Goal: Feedback & Contribution: Contribute content

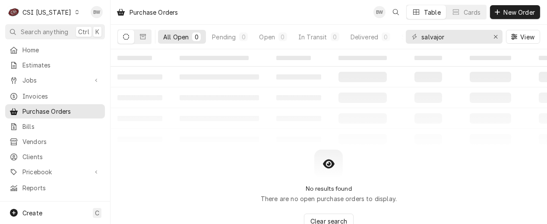
click at [186, 13] on div "Purchase Orders BW Table Cards New Order" at bounding box center [329, 12] width 437 height 24
drag, startPoint x: 455, startPoint y: 36, endPoint x: 389, endPoint y: 36, distance: 65.7
click at [389, 36] on div "All Open 0 Pending 0 Open 0 In Transit 0 Delivered 0 Stocked 0 salvajor View" at bounding box center [329, 37] width 423 height 24
type input "42792"
click at [74, 13] on div "Dynamic Content Wrapper" at bounding box center [77, 12] width 6 height 6
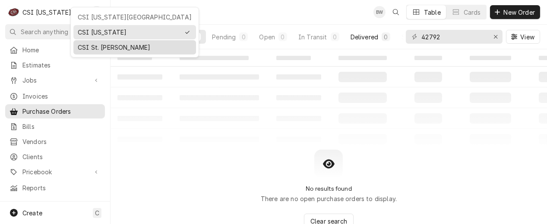
click at [99, 45] on div "CSI St. [PERSON_NAME]" at bounding box center [135, 47] width 114 height 9
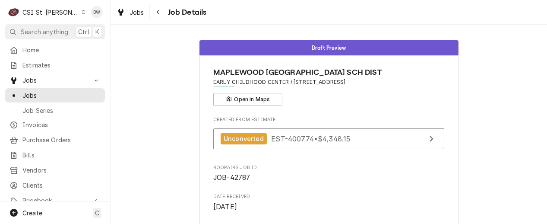
scroll to position [86, 0]
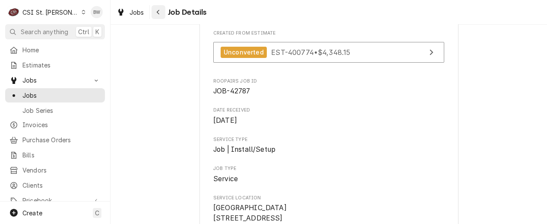
click at [158, 16] on div "Navigate back" at bounding box center [158, 12] width 9 height 9
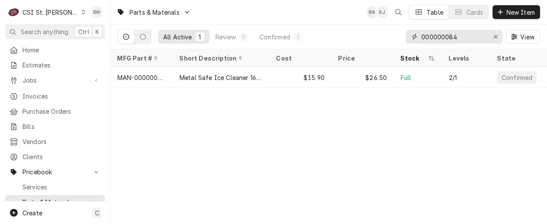
drag, startPoint x: 463, startPoint y: 40, endPoint x: 404, endPoint y: 35, distance: 59.0
click at [404, 35] on div "All Active 1 Review 0 Confirmed 1 000000084 View" at bounding box center [329, 37] width 423 height 24
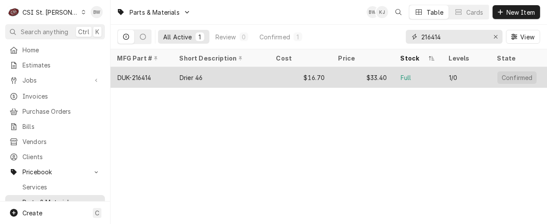
type input "216414"
click at [146, 73] on div "DUK-216414" at bounding box center [135, 77] width 34 height 9
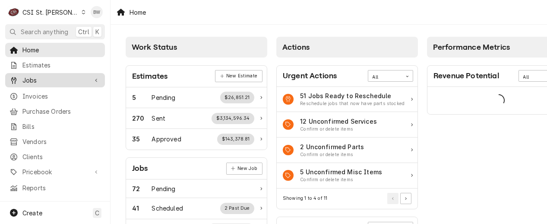
click at [42, 76] on span "Jobs" at bounding box center [54, 80] width 65 height 9
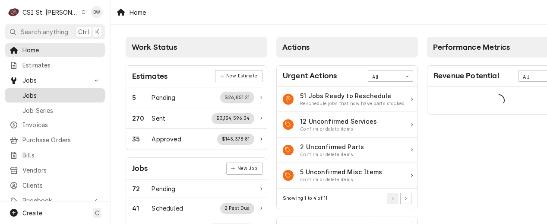
click at [42, 91] on span "Jobs" at bounding box center [61, 95] width 78 height 9
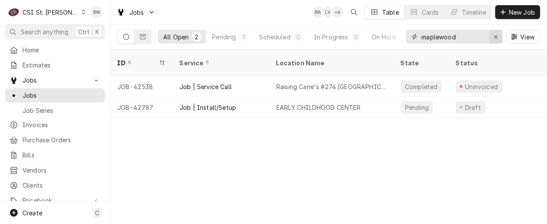
click at [496, 35] on icon "Erase input" at bounding box center [496, 37] width 5 height 6
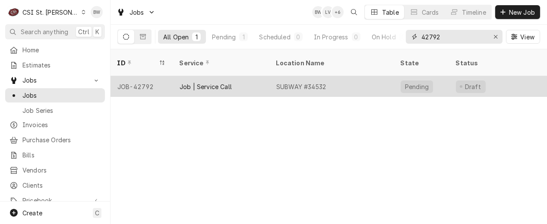
type input "42792"
click at [148, 76] on div "JOB-42792" at bounding box center [142, 86] width 62 height 21
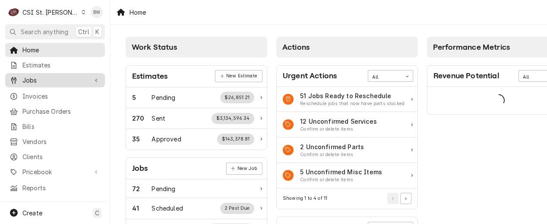
click at [37, 80] on span "Jobs" at bounding box center [54, 80] width 65 height 9
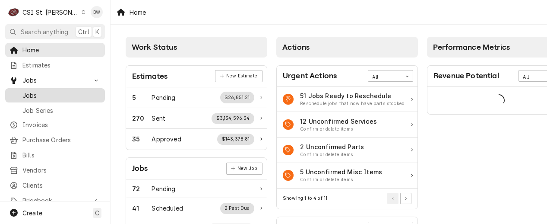
click at [35, 94] on span "Jobs" at bounding box center [61, 95] width 78 height 9
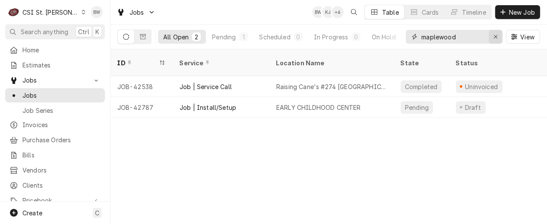
click at [497, 37] on icon "Erase input" at bounding box center [496, 37] width 5 height 6
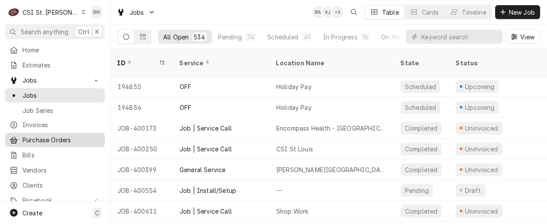
click at [58, 135] on span "Purchase Orders" at bounding box center [61, 139] width 78 height 9
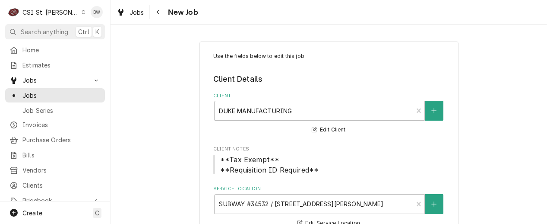
type textarea "x"
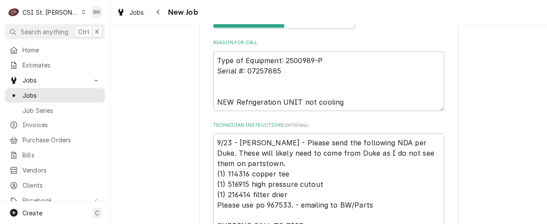
scroll to position [475, 0]
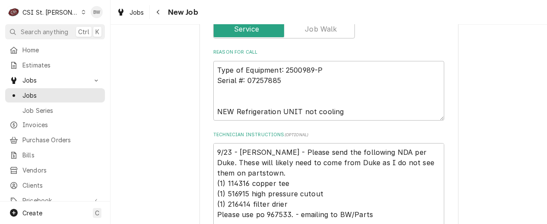
click at [158, 91] on div "Use the fields below to edit this job: Client Details Client DUKE MANUFACTURING…" at bounding box center [329, 145] width 437 height 1174
click at [82, 10] on icon "Dynamic Content Wrapper" at bounding box center [84, 12] width 4 height 4
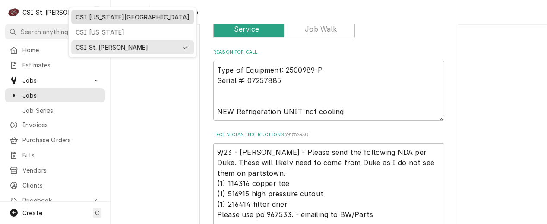
click at [98, 22] on div "CSI [US_STATE][GEOGRAPHIC_DATA]" at bounding box center [132, 17] width 119 height 11
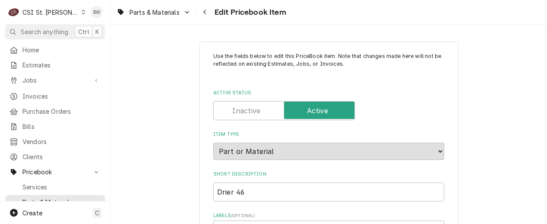
type textarea "x"
click at [209, 14] on div "Navigate back" at bounding box center [205, 12] width 9 height 9
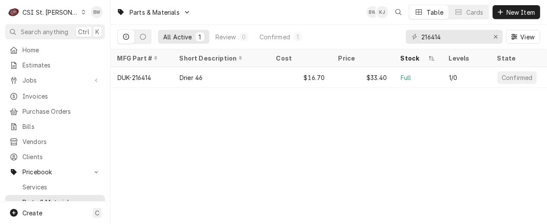
click at [161, 143] on div "Parts & Materials BW KJ Table Cards New Item All Active 1 Review 0 Confirmed 1 …" at bounding box center [329, 112] width 437 height 224
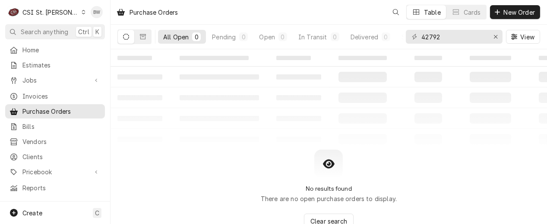
click at [82, 13] on icon "Dynamic Content Wrapper" at bounding box center [84, 12] width 4 height 4
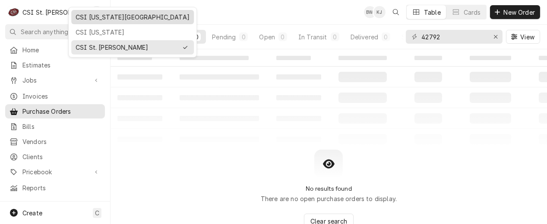
click at [78, 21] on div "CSI [US_STATE][GEOGRAPHIC_DATA]" at bounding box center [132, 17] width 119 height 11
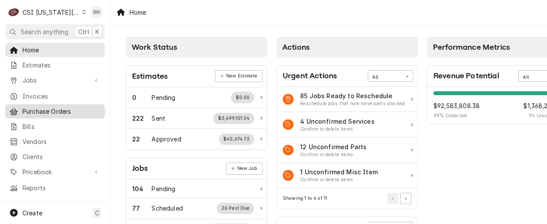
click at [68, 107] on span "Purchase Orders" at bounding box center [61, 111] width 78 height 9
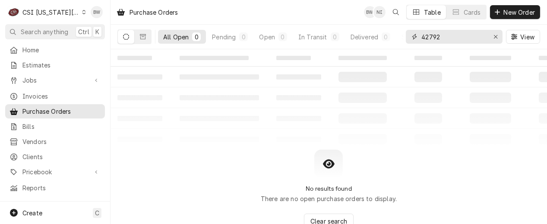
drag, startPoint x: 458, startPoint y: 37, endPoint x: 410, endPoint y: 37, distance: 48.4
click at [410, 37] on div "42792" at bounding box center [454, 37] width 97 height 14
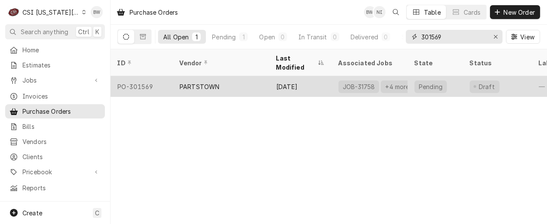
type input "301569"
click at [154, 77] on div "PO-301569" at bounding box center [142, 86] width 62 height 21
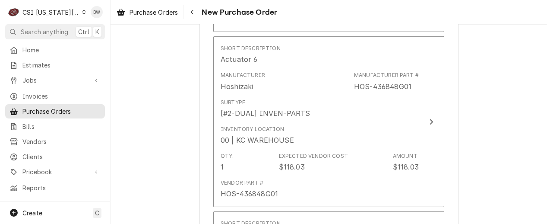
scroll to position [562, 0]
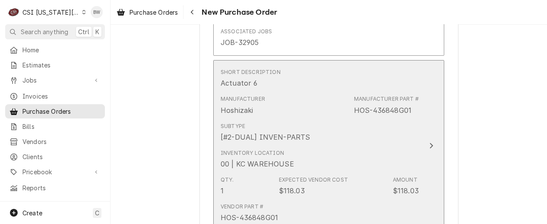
click at [387, 120] on div "Subtype [#2-DUAL] INVEN-PARTS" at bounding box center [320, 132] width 198 height 27
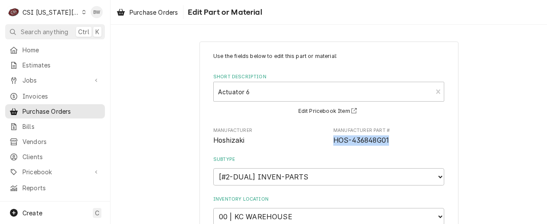
drag, startPoint x: 393, startPoint y: 139, endPoint x: 330, endPoint y: 140, distance: 62.7
click at [334, 140] on span "HOS-436848G01" at bounding box center [389, 140] width 111 height 10
drag, startPoint x: 330, startPoint y: 140, endPoint x: 336, endPoint y: 140, distance: 5.6
copy span "HOS-436848G01"
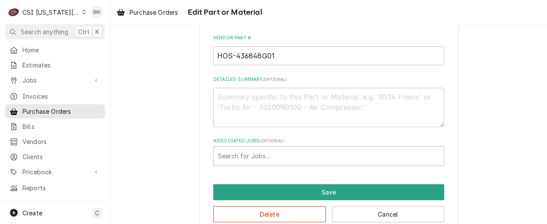
scroll to position [258, 0]
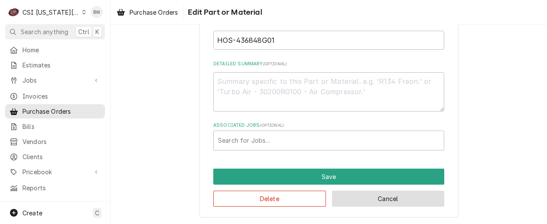
click at [355, 194] on button "Cancel" at bounding box center [388, 199] width 113 height 16
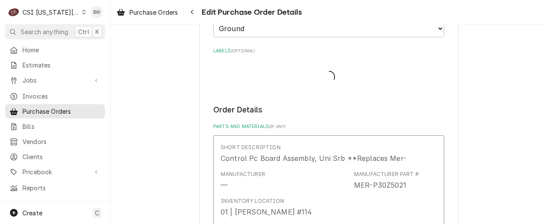
type textarea "x"
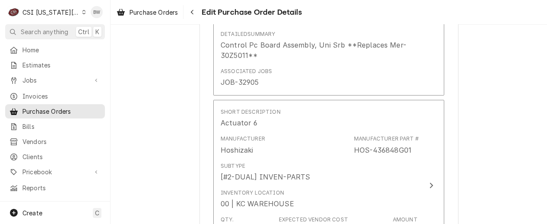
scroll to position [635, 0]
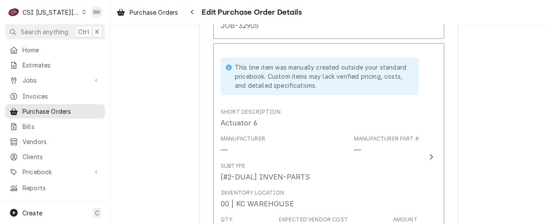
click at [82, 14] on icon "Dynamic Content Wrapper" at bounding box center [84, 12] width 4 height 4
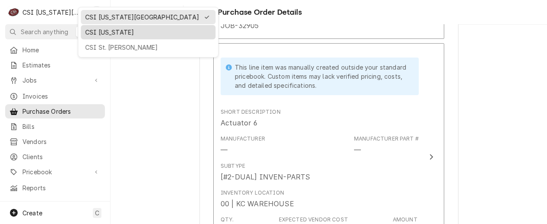
click at [92, 31] on div "CSI Kentucky" at bounding box center [148, 32] width 126 height 9
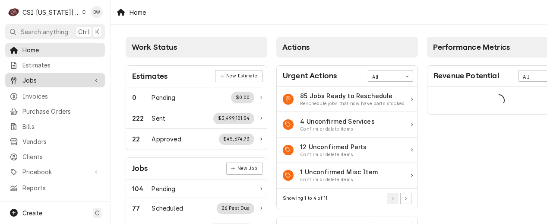
click at [45, 80] on span "Jobs" at bounding box center [54, 80] width 65 height 9
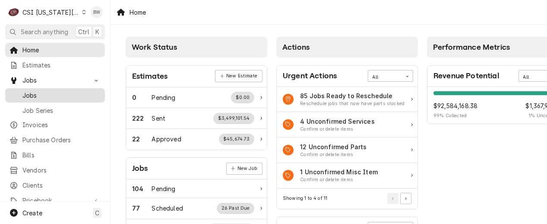
click at [41, 92] on span "Jobs" at bounding box center [61, 95] width 78 height 9
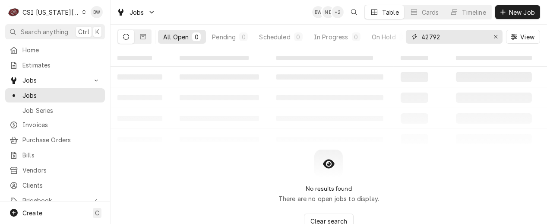
drag, startPoint x: 449, startPoint y: 37, endPoint x: 412, endPoint y: 35, distance: 36.8
click at [412, 35] on div "42792" at bounding box center [454, 37] width 97 height 14
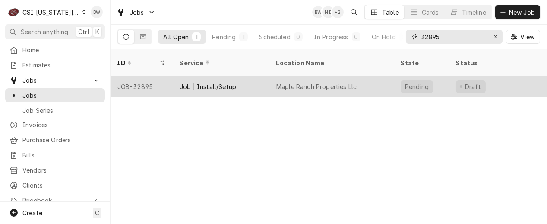
type input "32895"
click at [158, 76] on div "JOB-32895" at bounding box center [142, 86] width 62 height 21
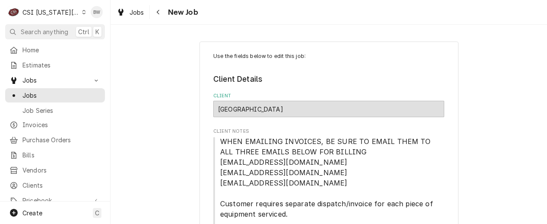
type textarea "x"
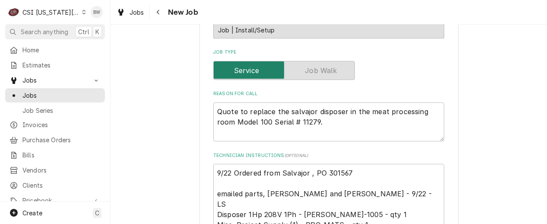
scroll to position [518, 0]
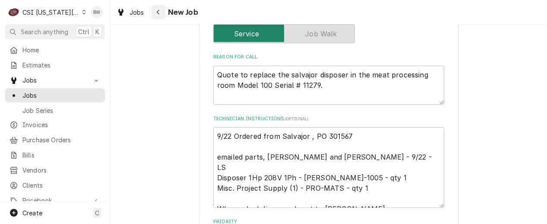
click at [155, 15] on div "Navigate back" at bounding box center [158, 12] width 9 height 9
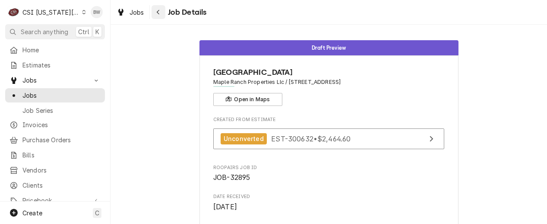
click at [159, 10] on icon "Navigate back" at bounding box center [158, 12] width 3 height 5
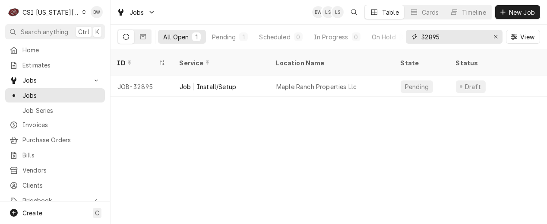
click at [447, 39] on input "32895" at bounding box center [454, 37] width 65 height 14
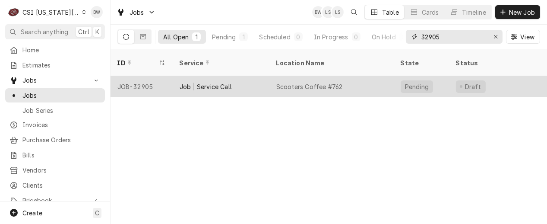
type input "32905"
click at [152, 76] on div "JOB-32905" at bounding box center [142, 86] width 62 height 21
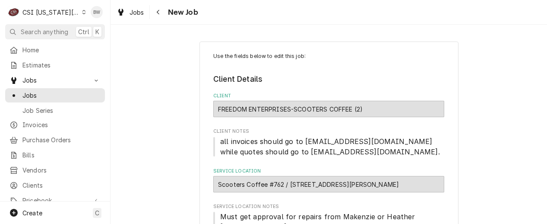
type textarea "x"
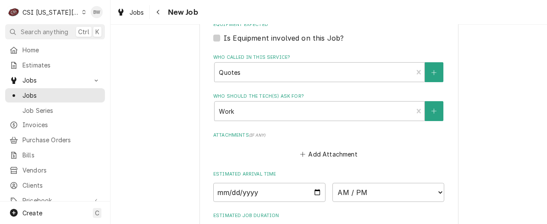
scroll to position [648, 0]
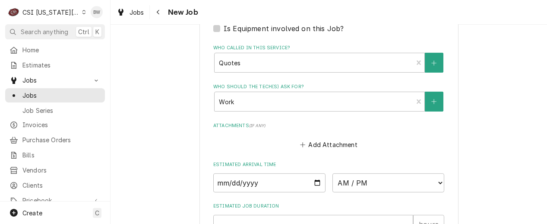
click at [82, 12] on icon "Dynamic Content Wrapper" at bounding box center [84, 12] width 4 height 4
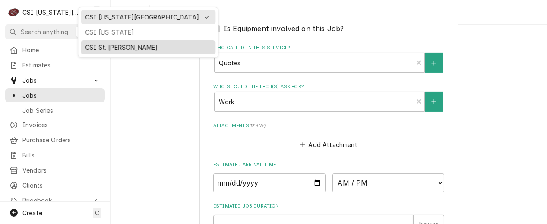
click at [98, 42] on div "CSI St. [PERSON_NAME]" at bounding box center [148, 47] width 131 height 11
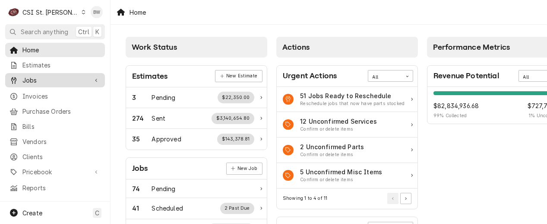
click at [57, 79] on span "Jobs" at bounding box center [54, 80] width 65 height 9
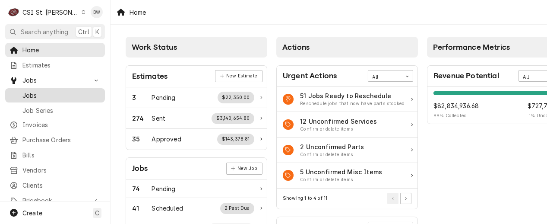
click at [57, 90] on div "Jobs" at bounding box center [55, 95] width 96 height 11
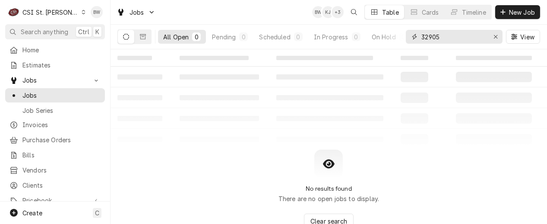
drag, startPoint x: 443, startPoint y: 40, endPoint x: 412, endPoint y: 39, distance: 31.1
click at [412, 39] on div "32905" at bounding box center [454, 37] width 97 height 14
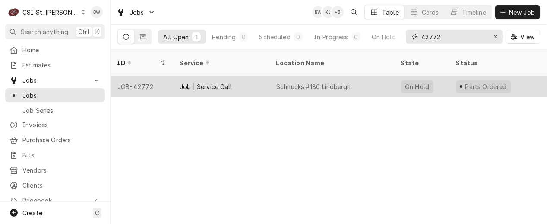
type input "42772"
click at [143, 78] on div "JOB-42772" at bounding box center [142, 86] width 62 height 21
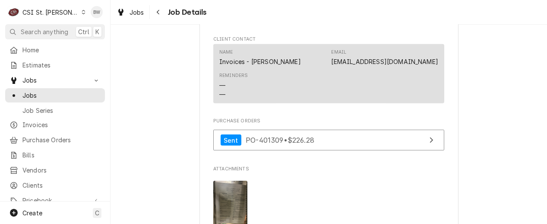
scroll to position [1080, 0]
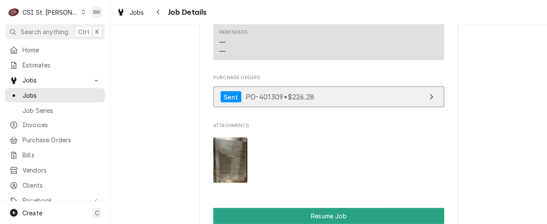
click at [276, 100] on div "Sent PO-401309 • $226.28" at bounding box center [268, 97] width 94 height 12
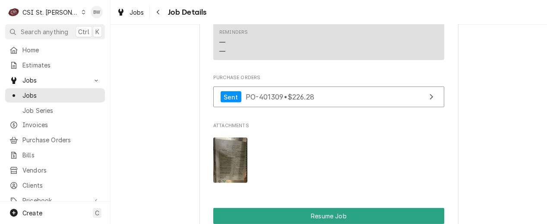
click at [81, 12] on div "Dynamic Content Wrapper" at bounding box center [83, 12] width 5 height 6
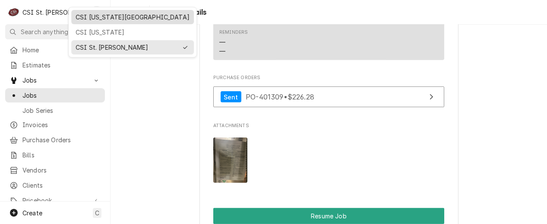
click at [76, 19] on div "CSI [US_STATE][GEOGRAPHIC_DATA]" at bounding box center [133, 17] width 114 height 9
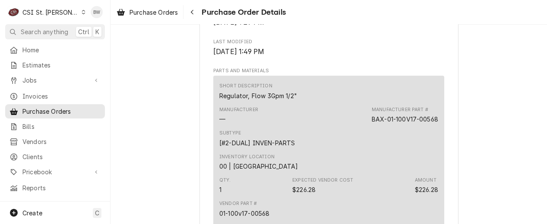
scroll to position [432, 0]
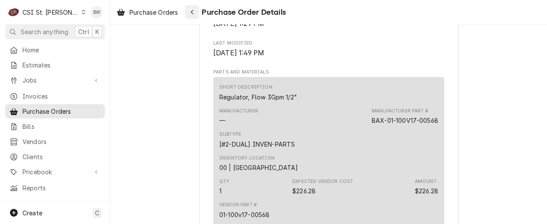
click at [192, 15] on div "Navigate back" at bounding box center [192, 12] width 9 height 9
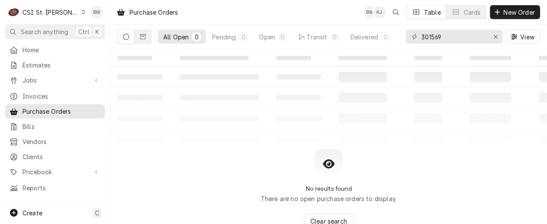
click at [82, 13] on icon "Dynamic Content Wrapper" at bounding box center [84, 12] width 4 height 4
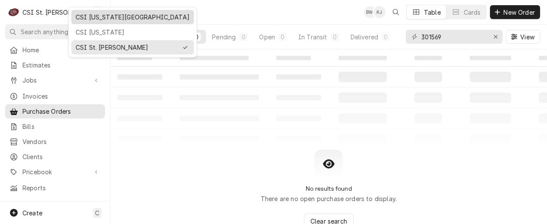
click at [92, 19] on div "CSI [US_STATE][GEOGRAPHIC_DATA]" at bounding box center [133, 17] width 114 height 9
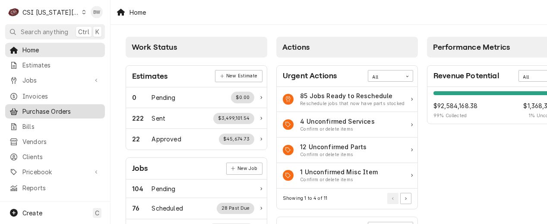
click at [72, 112] on div "Purchase Orders" at bounding box center [55, 111] width 96 height 11
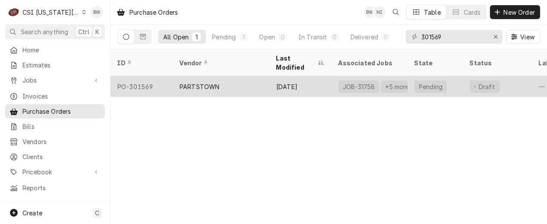
click at [150, 76] on div "PO-301569" at bounding box center [142, 86] width 62 height 21
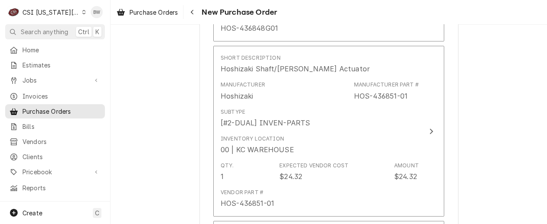
scroll to position [735, 0]
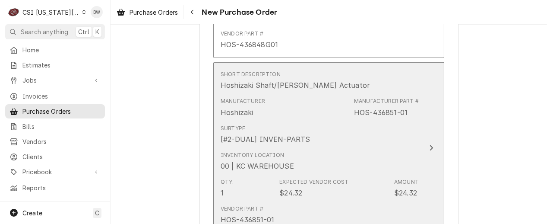
click at [387, 124] on div "Subtype [#2-DUAL] INVEN-PARTS" at bounding box center [320, 134] width 198 height 27
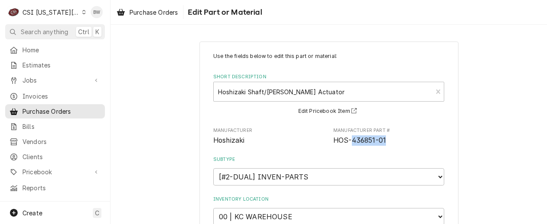
drag, startPoint x: 385, startPoint y: 140, endPoint x: 350, endPoint y: 140, distance: 34.1
click at [350, 140] on span "HOS-436851-01" at bounding box center [389, 140] width 111 height 10
drag, startPoint x: 350, startPoint y: 140, endPoint x: 364, endPoint y: 140, distance: 13.4
copy span "436851-01"
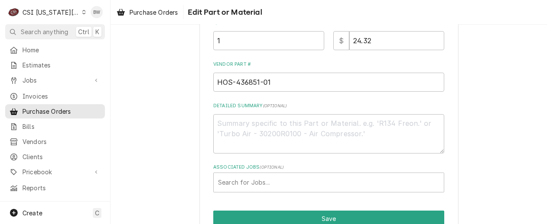
scroll to position [258, 0]
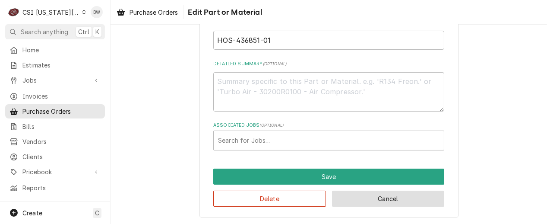
click at [355, 194] on button "Cancel" at bounding box center [388, 199] width 113 height 16
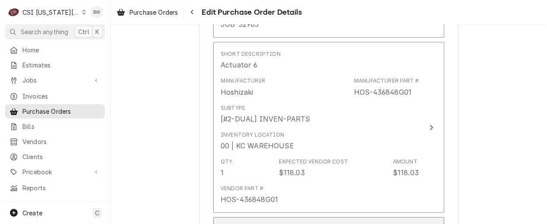
scroll to position [562, 0]
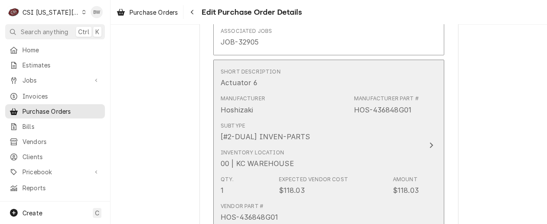
drag, startPoint x: 413, startPoint y: 110, endPoint x: 359, endPoint y: 108, distance: 54.5
click at [359, 108] on div "Manufacturer Part # HOS-436848G01" at bounding box center [386, 105] width 65 height 20
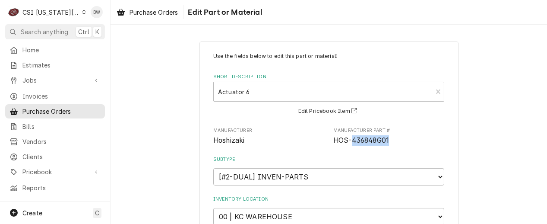
drag, startPoint x: 388, startPoint y: 138, endPoint x: 350, endPoint y: 139, distance: 37.6
click at [350, 139] on span "HOS-436848G01" at bounding box center [389, 140] width 111 height 10
drag, startPoint x: 350, startPoint y: 139, endPoint x: 360, endPoint y: 139, distance: 10.4
copy span "436848G01"
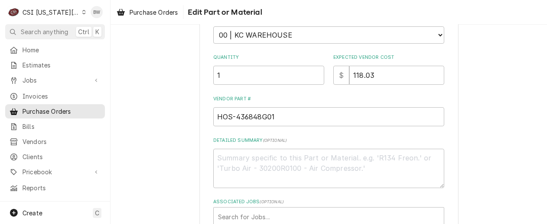
scroll to position [258, 0]
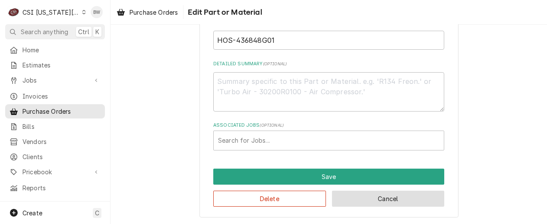
click at [364, 191] on button "Cancel" at bounding box center [388, 199] width 113 height 16
type textarea "x"
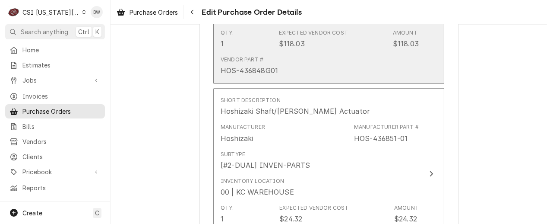
scroll to position [752, 0]
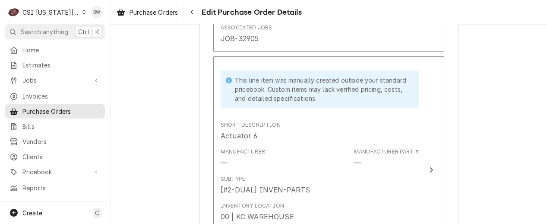
scroll to position [735, 0]
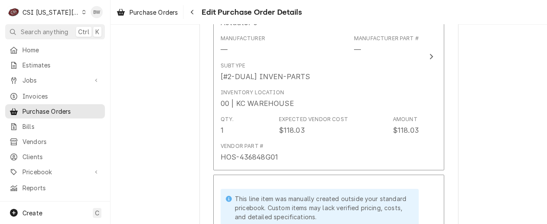
click at [82, 13] on icon "Dynamic Content Wrapper" at bounding box center [84, 12] width 4 height 4
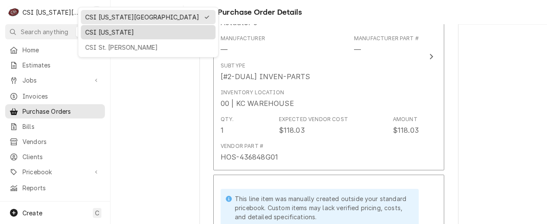
click at [88, 32] on div "CSI Kentucky" at bounding box center [148, 32] width 126 height 9
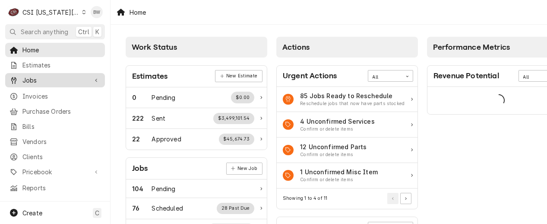
click at [64, 78] on span "Jobs" at bounding box center [54, 80] width 65 height 9
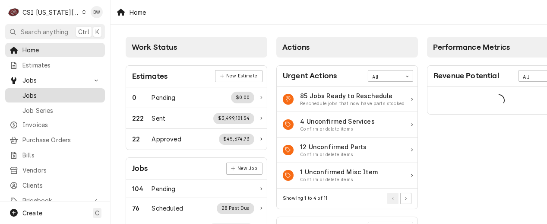
click at [60, 91] on span "Jobs" at bounding box center [61, 95] width 78 height 9
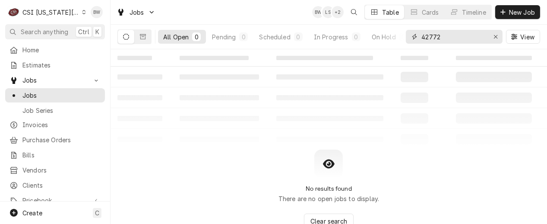
drag, startPoint x: 456, startPoint y: 35, endPoint x: 408, endPoint y: 38, distance: 48.5
click at [408, 38] on div "42772" at bounding box center [454, 37] width 97 height 14
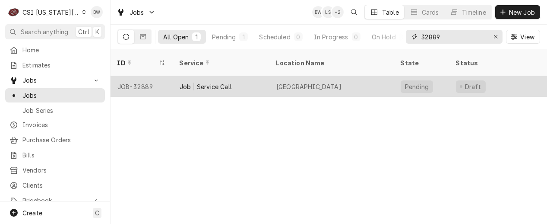
type input "32889"
click at [144, 78] on div "JOB-32889" at bounding box center [142, 86] width 62 height 21
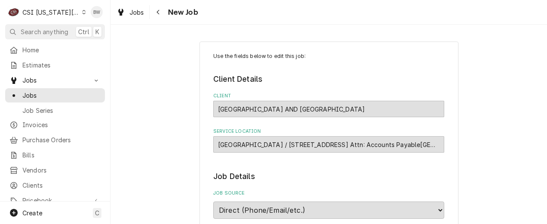
type textarea "x"
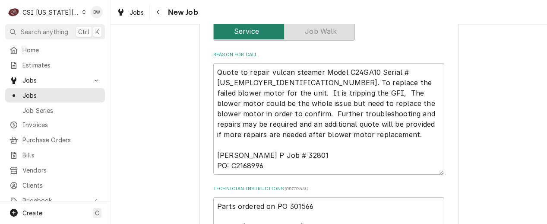
scroll to position [302, 0]
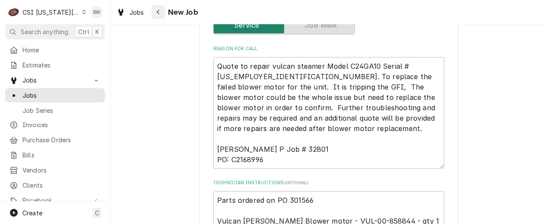
click at [159, 14] on icon "Navigate back" at bounding box center [158, 12] width 4 height 6
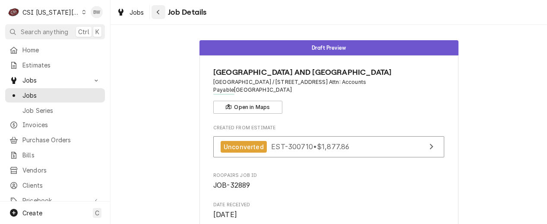
click at [160, 12] on icon "Navigate back" at bounding box center [158, 12] width 4 height 6
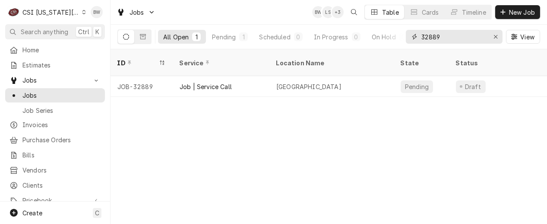
click at [452, 39] on input "32889" at bounding box center [454, 37] width 65 height 14
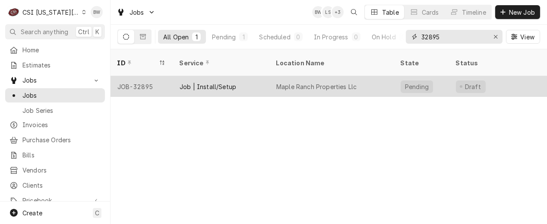
type input "32895"
click at [153, 77] on div "JOB-32895" at bounding box center [142, 86] width 62 height 21
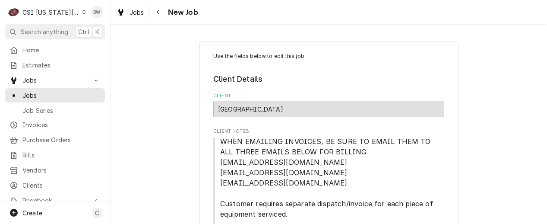
type textarea "x"
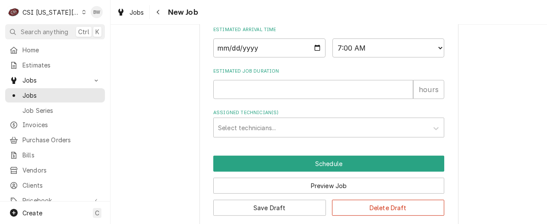
scroll to position [939, 0]
click at [161, 8] on div "Navigate back" at bounding box center [158, 12] width 9 height 9
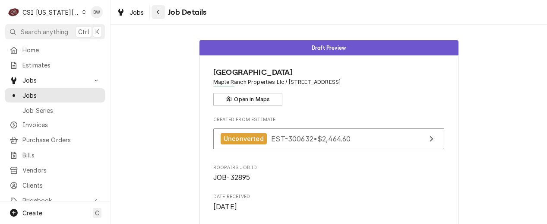
click at [153, 11] on button "Navigate back" at bounding box center [159, 12] width 14 height 14
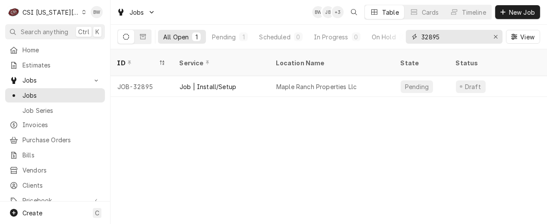
click at [442, 34] on input "32895" at bounding box center [454, 37] width 65 height 14
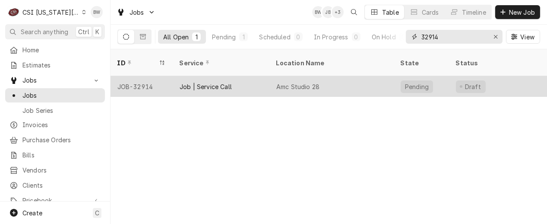
type input "32914"
click at [150, 76] on div "JOB-32914" at bounding box center [142, 86] width 62 height 21
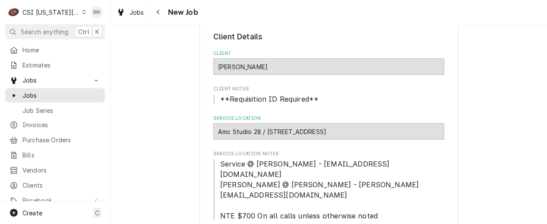
type textarea "x"
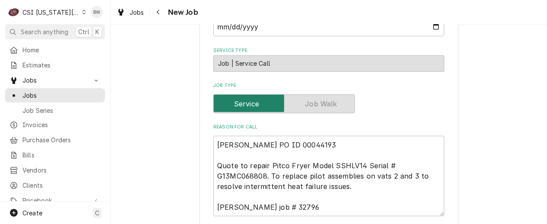
scroll to position [346, 0]
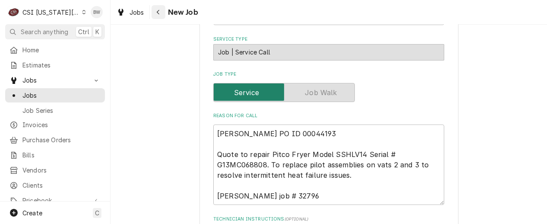
click at [158, 14] on icon "Navigate back" at bounding box center [158, 12] width 4 height 6
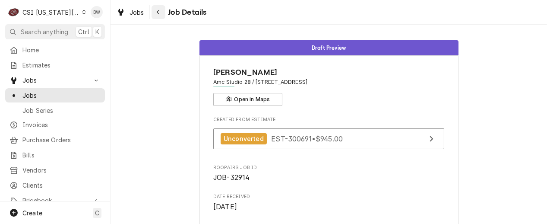
click at [161, 11] on div "Navigate back" at bounding box center [158, 12] width 9 height 9
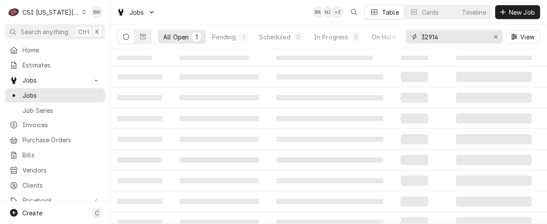
click at [455, 38] on input "32914" at bounding box center [454, 37] width 65 height 14
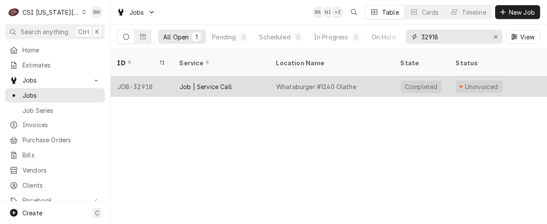
type input "32918"
click at [155, 76] on div "JOB-32918" at bounding box center [142, 86] width 62 height 21
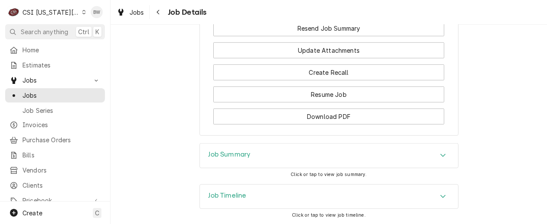
scroll to position [1279, 0]
click at [216, 149] on h3 "Job Summary" at bounding box center [230, 153] width 42 height 8
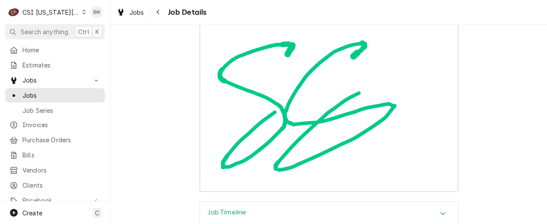
scroll to position [3620, 0]
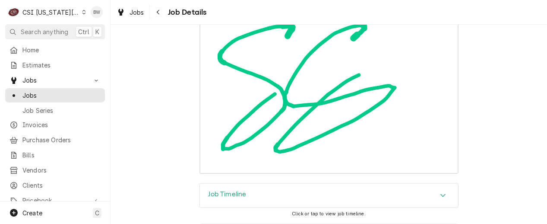
click at [150, 13] on div "Dynamic Content Wrapper" at bounding box center [150, 12] width 0 height 14
click at [155, 11] on div "Navigate back" at bounding box center [158, 12] width 9 height 9
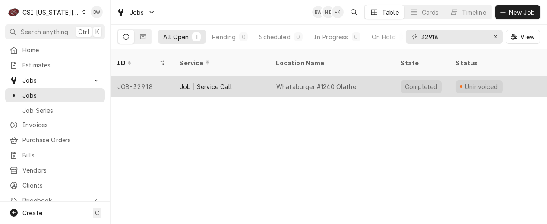
click at [144, 76] on div "JOB-32918" at bounding box center [142, 86] width 62 height 21
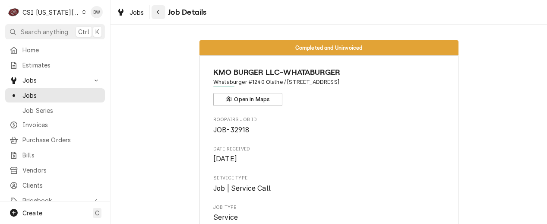
click at [160, 10] on div "Navigate back" at bounding box center [158, 12] width 9 height 9
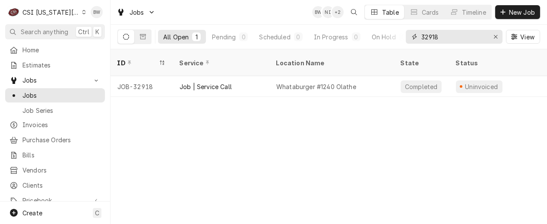
drag, startPoint x: 449, startPoint y: 39, endPoint x: 407, endPoint y: 36, distance: 42.0
click at [407, 36] on div "32918" at bounding box center [454, 37] width 97 height 14
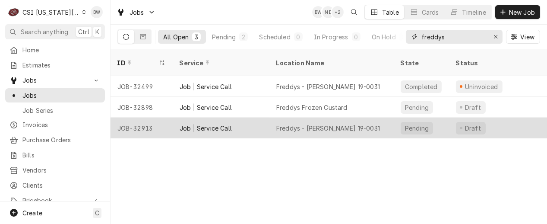
type input "freddys"
click at [156, 118] on div "JOB-32913" at bounding box center [142, 128] width 62 height 21
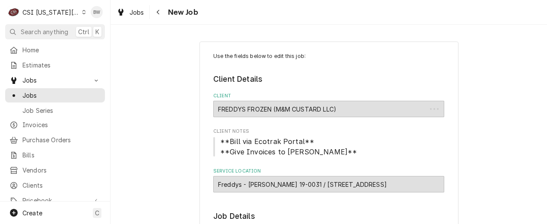
type textarea "x"
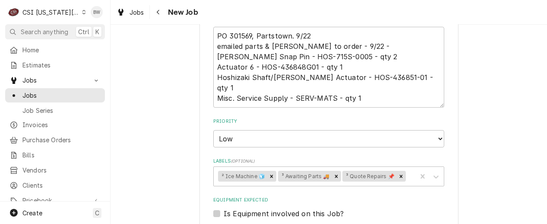
scroll to position [432, 0]
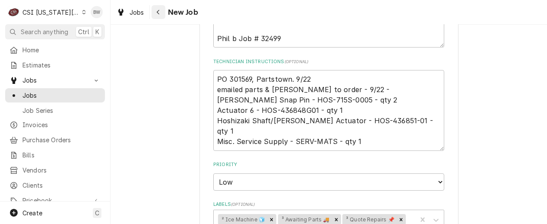
click at [157, 12] on icon "Navigate back" at bounding box center [158, 12] width 3 height 5
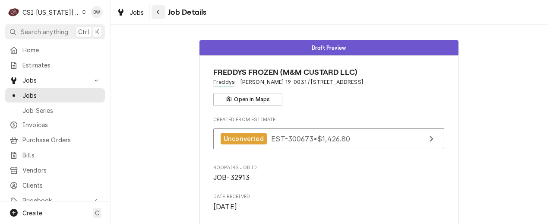
click at [157, 13] on icon "Navigate back" at bounding box center [158, 12] width 3 height 5
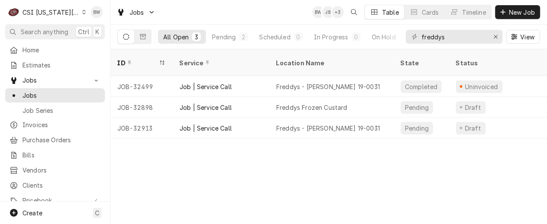
click at [82, 14] on div "Dynamic Content Wrapper" at bounding box center [84, 12] width 4 height 6
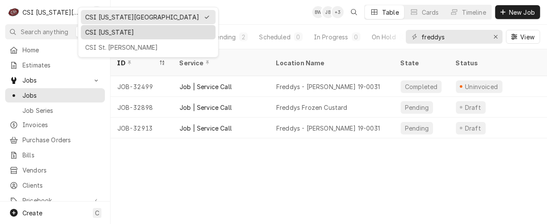
click at [99, 29] on div "CSI [US_STATE]" at bounding box center [148, 32] width 126 height 9
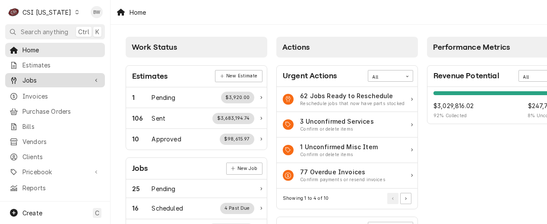
click at [32, 81] on span "Jobs" at bounding box center [54, 80] width 65 height 9
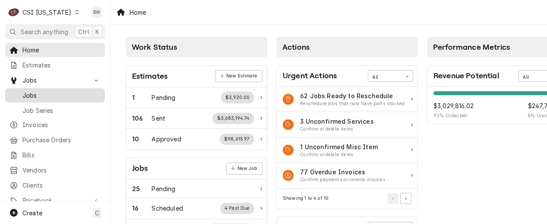
click at [33, 92] on span "Jobs" at bounding box center [61, 95] width 78 height 9
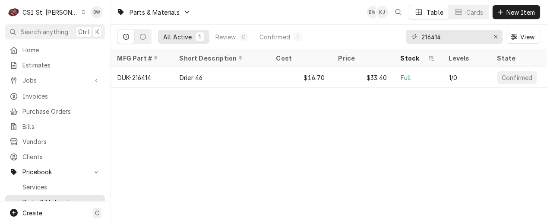
click at [82, 12] on icon "Dynamic Content Wrapper" at bounding box center [84, 12] width 4 height 4
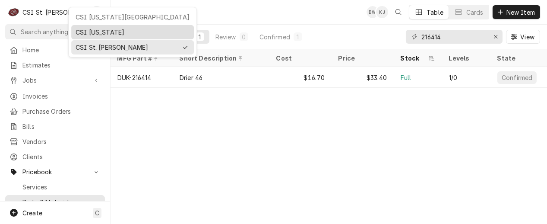
click at [84, 32] on div "CSI [US_STATE]" at bounding box center [133, 32] width 114 height 9
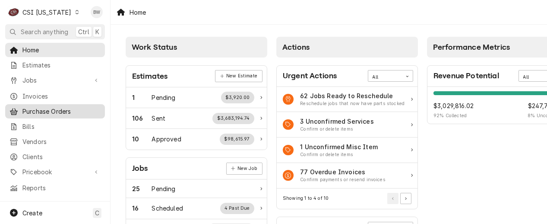
click at [48, 107] on span "Purchase Orders" at bounding box center [61, 111] width 78 height 9
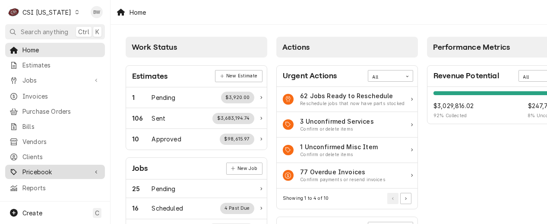
click at [50, 167] on span "Pricebook" at bounding box center [54, 171] width 65 height 9
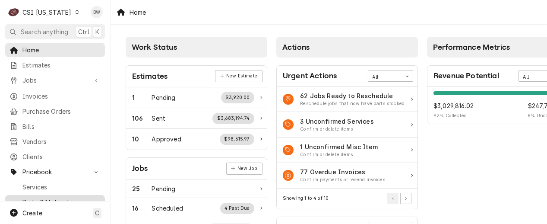
click at [51, 197] on span "Parts & Materials" at bounding box center [61, 201] width 78 height 9
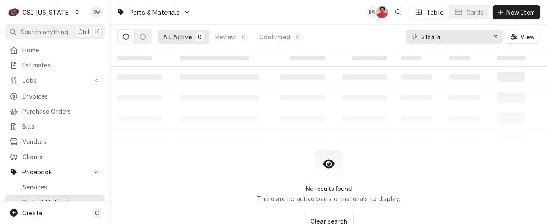
click at [75, 13] on icon "Dynamic Content Wrapper" at bounding box center [76, 12] width 3 height 4
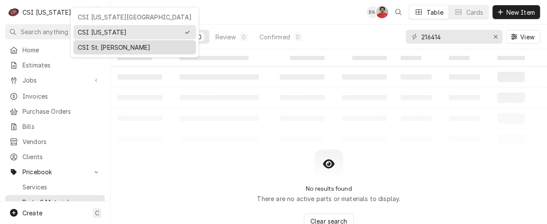
click at [80, 49] on div "CSI St. Louis" at bounding box center [135, 47] width 114 height 9
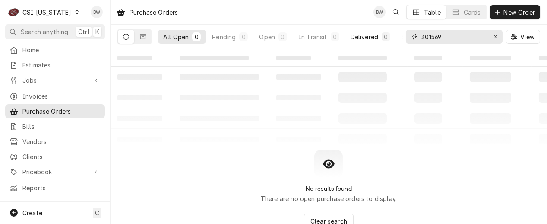
drag, startPoint x: 465, startPoint y: 36, endPoint x: 382, endPoint y: 36, distance: 83.0
click at [382, 36] on div "All Open 0 Pending 0 Open 0 In Transit 0 Delivered 0 Stocked 0 301569 View" at bounding box center [329, 37] width 423 height 24
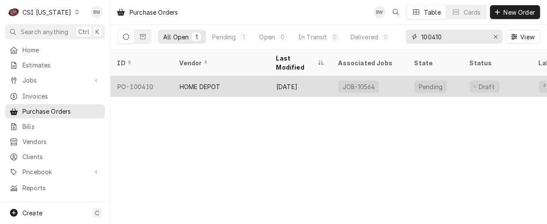
type input "100410"
click at [152, 76] on div "PO-100410" at bounding box center [142, 86] width 62 height 21
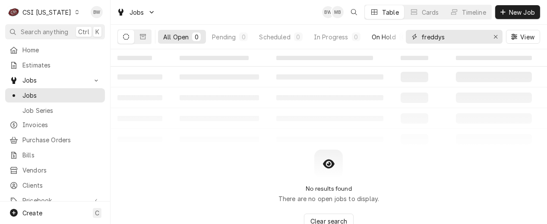
drag, startPoint x: 459, startPoint y: 37, endPoint x: 389, endPoint y: 37, distance: 70.0
click at [388, 37] on div "All Open 0 Pending 0 Scheduled 0 In Progress 0 On Hold 0 Completed 0 freddys Vi…" at bounding box center [329, 37] width 423 height 24
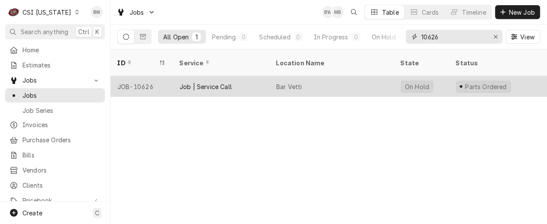
type input "10626"
click at [148, 76] on div "JOB-10626" at bounding box center [142, 86] width 62 height 21
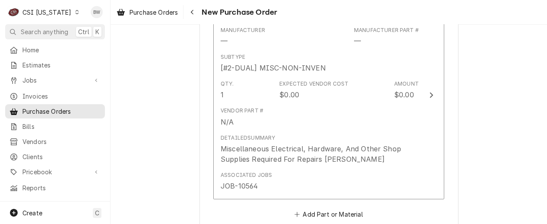
scroll to position [432, 0]
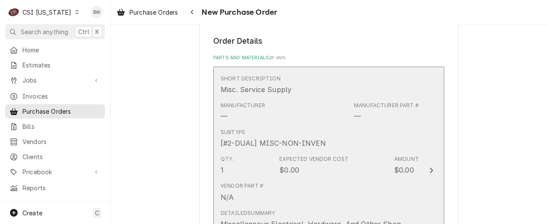
click at [313, 161] on div "Expected Vendor Cost" at bounding box center [314, 159] width 69 height 8
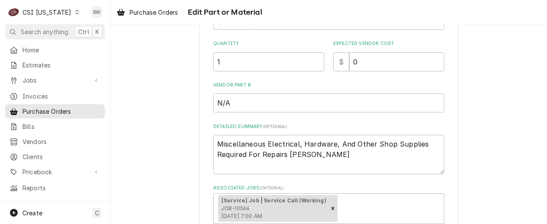
scroll to position [173, 0]
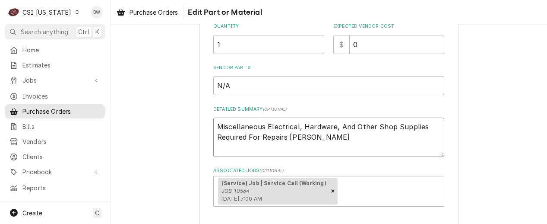
click at [337, 138] on textarea "Miscellaneous Electrical, Hardware, And Other Shop Supplies Required For Repair…" at bounding box center [328, 137] width 231 height 39
type textarea "x"
type textarea "Miscellaneous Electrical, Hardware, And Other Shop Supplies Required For Repair…"
type textarea "x"
type textarea "Miscellaneous Electrical, Hardware, And Other Shop Supplies Required For Repair…"
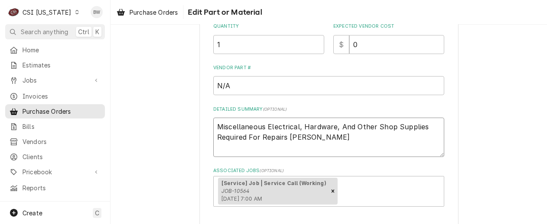
type textarea "x"
type textarea "Miscellaneous Electrical, Hardware, And Other Shop Supplies Required For Repair…"
type textarea "x"
type textarea "Miscellaneous Electrical, Hardware, And Other Shop Supplies Required For Repair…"
type textarea "x"
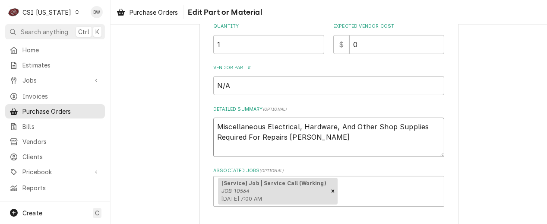
type textarea "Miscellaneous Electrical, Hardware, And Other Shop Supplies Required For Repair…"
type textarea "x"
type textarea "Miscellaneous Electrical, Hardware, And Other Shop Supplies Required For Repair…"
type textarea "x"
type textarea "Miscellaneous Electrical, Hardware, And Other Shop Supplies Required For Repair…"
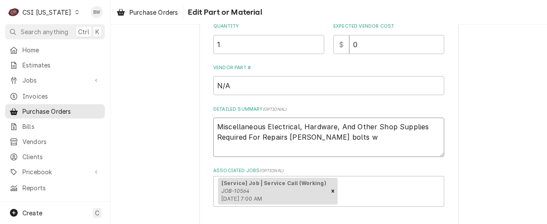
type textarea "x"
type textarea "Miscellaneous Electrical, Hardware, And Other Shop Supplies Required For Repair…"
type textarea "x"
type textarea "Miscellaneous Electrical, Hardware, And Other Shop Supplies Required For Repair…"
type textarea "x"
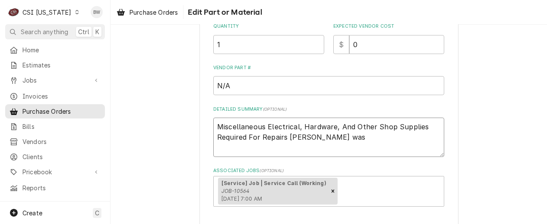
type textarea "Miscellaneous Electrical, Hardware, And Other Shop Supplies Required For Repair…"
type textarea "x"
type textarea "Miscellaneous Electrical, Hardware, And Other Shop Supplies Required For Repair…"
type textarea "x"
type textarea "Miscellaneous Electrical, Hardware, And Other Shop Supplies Required For Repair…"
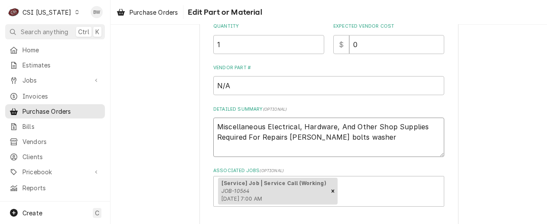
type textarea "x"
type textarea "Miscellaneous Electrical, Hardware, And Other Shop Supplies Required For Repair…"
type textarea "x"
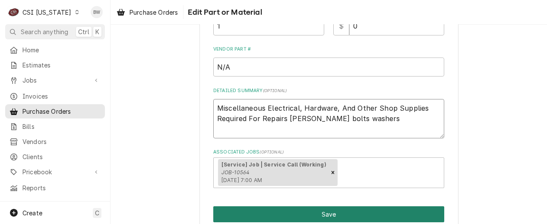
scroll to position [143, 0]
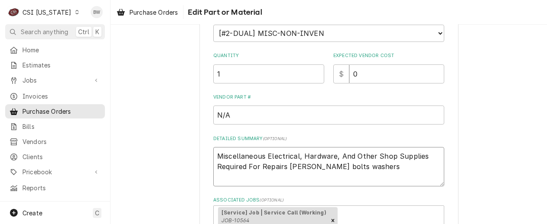
type textarea "Miscellaneous Electrical, Hardware, And Other Shop Supplies Required For Repair…"
drag, startPoint x: 370, startPoint y: 75, endPoint x: 343, endPoint y: 75, distance: 27.2
click at [343, 75] on div "$ 0" at bounding box center [389, 73] width 111 height 19
type textarea "x"
type input "4"
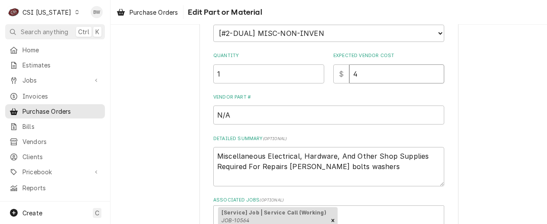
type textarea "x"
type input "44"
type textarea "x"
type input "44.5"
type textarea "x"
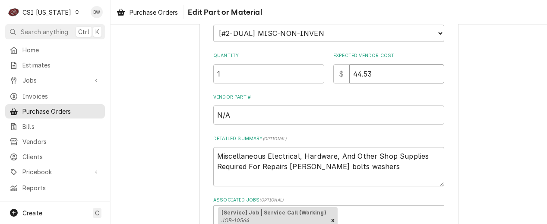
type input "44.53"
click at [328, 95] on label "Vendor Part #" at bounding box center [328, 97] width 231 height 7
click at [328, 105] on input "N/A" at bounding box center [328, 114] width 231 height 19
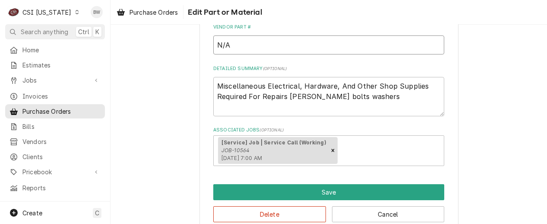
scroll to position [230, 0]
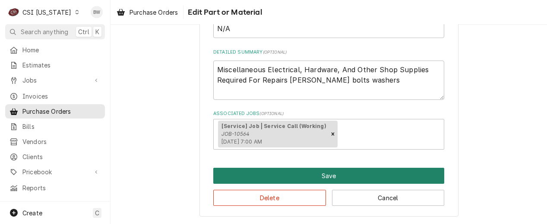
click at [293, 174] on button "Save" at bounding box center [328, 176] width 231 height 16
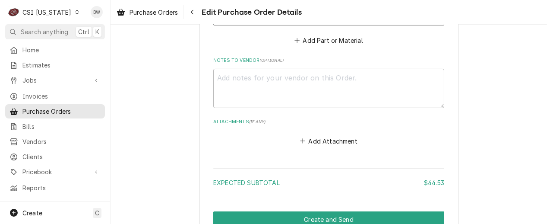
scroll to position [648, 0]
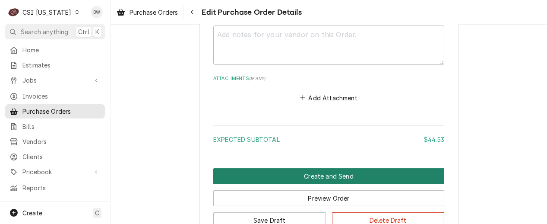
click at [290, 168] on button "Create and Send" at bounding box center [328, 176] width 231 height 16
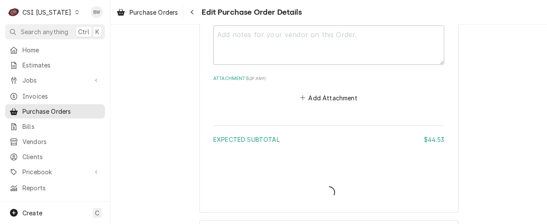
type textarea "x"
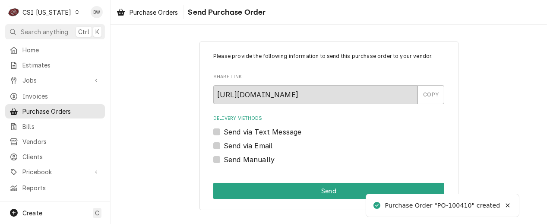
click at [243, 162] on label "Send Manually" at bounding box center [249, 159] width 51 height 10
click at [243, 162] on input "Send Manually" at bounding box center [339, 163] width 231 height 19
checkbox input "true"
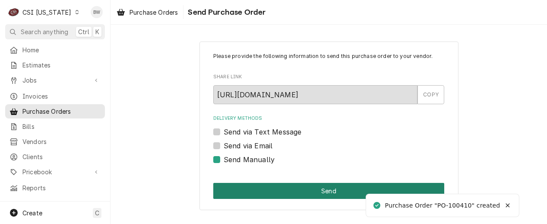
click at [284, 190] on button "Send" at bounding box center [328, 191] width 231 height 16
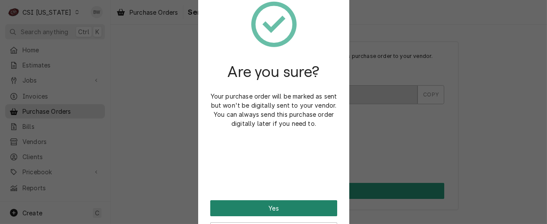
click at [258, 204] on button "Yes" at bounding box center [273, 208] width 127 height 16
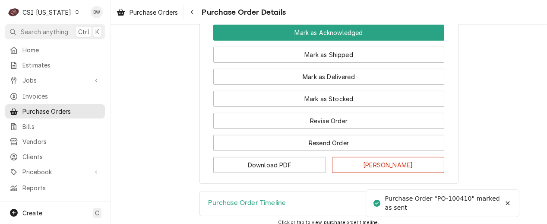
scroll to position [821, 0]
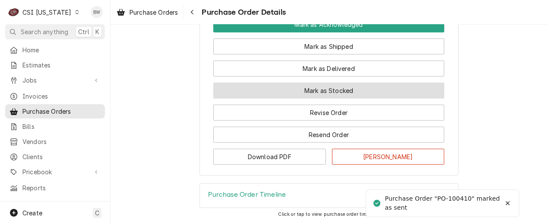
click at [293, 99] on button "Mark as Stocked" at bounding box center [328, 91] width 231 height 16
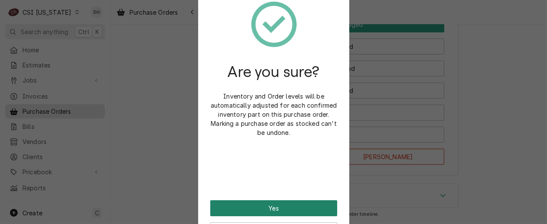
click at [266, 205] on button "Yes" at bounding box center [273, 208] width 127 height 16
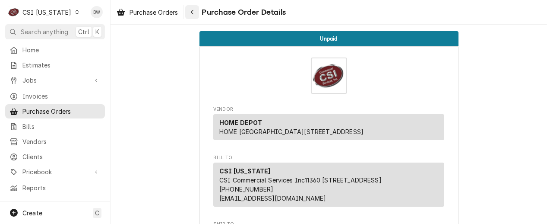
click at [193, 15] on icon "Navigate back" at bounding box center [193, 12] width 4 height 6
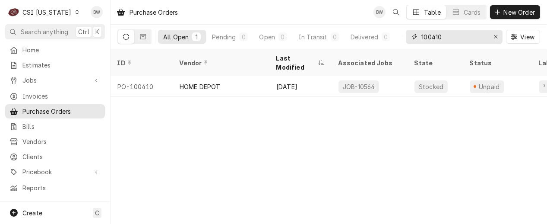
click at [449, 37] on input "100410" at bounding box center [454, 37] width 65 height 14
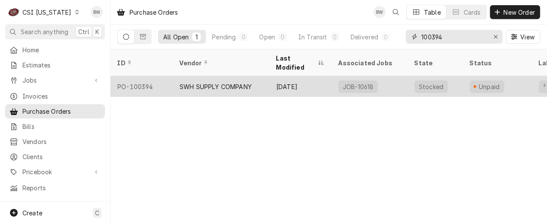
type input "100394"
click at [158, 79] on div "PO-100394" at bounding box center [142, 86] width 62 height 21
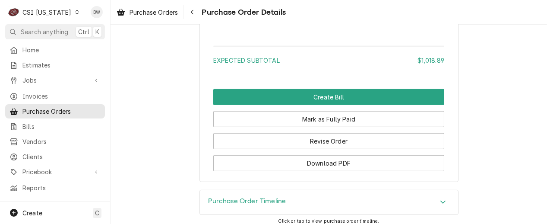
scroll to position [928, 0]
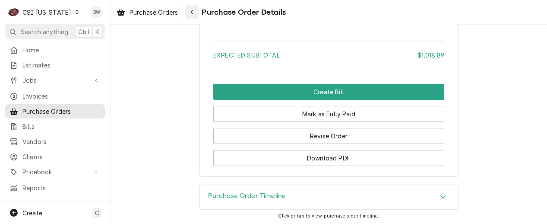
click at [196, 10] on div "Navigate back" at bounding box center [192, 12] width 9 height 9
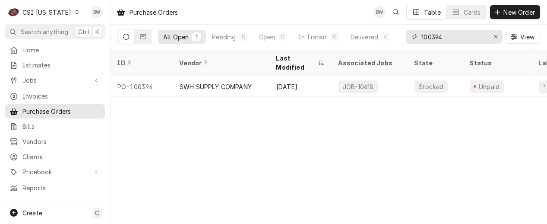
click at [74, 14] on div "Dynamic Content Wrapper" at bounding box center [77, 12] width 6 height 6
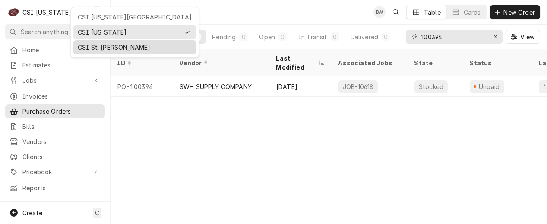
click at [82, 42] on div "CSI St. Louis" at bounding box center [134, 47] width 119 height 11
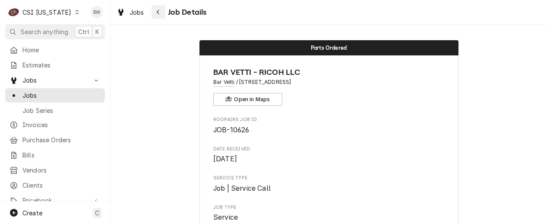
click at [159, 12] on icon "Navigate back" at bounding box center [158, 12] width 4 height 6
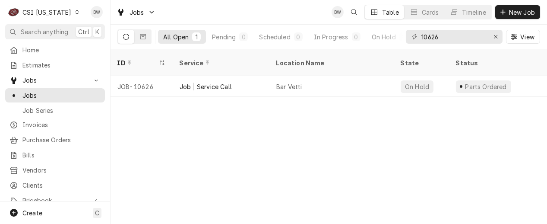
click at [75, 12] on icon "Dynamic Content Wrapper" at bounding box center [77, 12] width 4 height 4
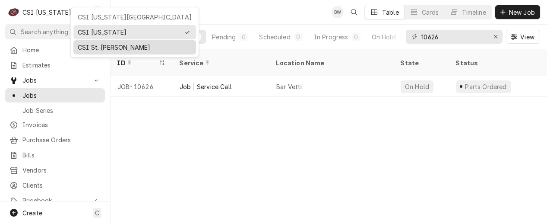
click at [86, 45] on div "CSI St. [PERSON_NAME]" at bounding box center [135, 47] width 114 height 9
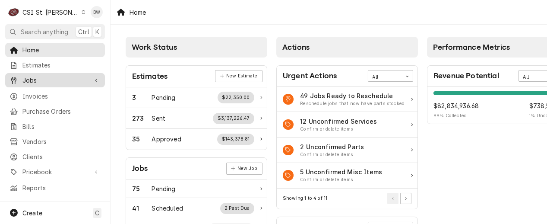
click at [51, 76] on span "Jobs" at bounding box center [54, 80] width 65 height 9
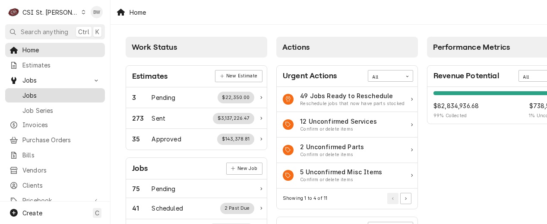
click at [45, 91] on span "Jobs" at bounding box center [61, 95] width 78 height 9
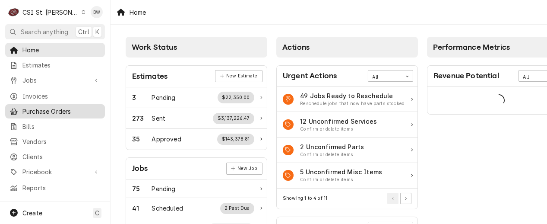
click at [63, 109] on span "Purchase Orders" at bounding box center [61, 111] width 78 height 9
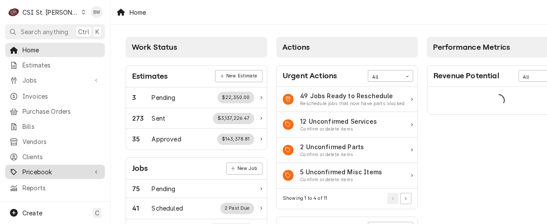
click at [47, 167] on span "Pricebook" at bounding box center [54, 171] width 65 height 9
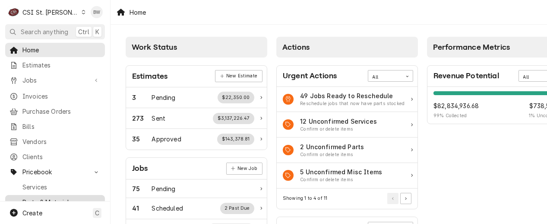
click at [44, 197] on span "Parts & Materials" at bounding box center [61, 201] width 78 height 9
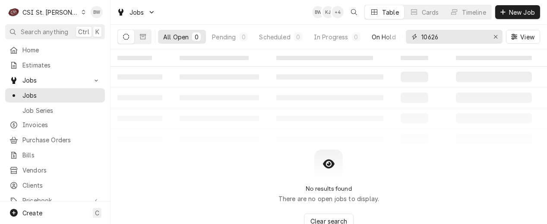
drag, startPoint x: 452, startPoint y: 37, endPoint x: 393, endPoint y: 39, distance: 58.4
click at [393, 39] on div "All Open 0 Pending 0 Scheduled 0 In Progress 0 On Hold 0 Completed 0 10626 View" at bounding box center [329, 37] width 423 height 24
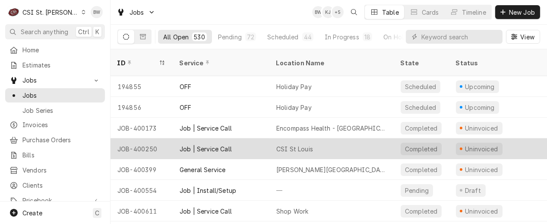
click at [150, 138] on div "JOB-400250" at bounding box center [142, 148] width 62 height 21
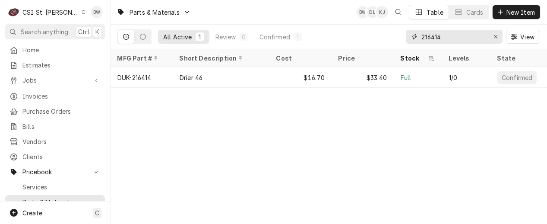
drag, startPoint x: 452, startPoint y: 38, endPoint x: 410, endPoint y: 37, distance: 41.5
click at [410, 37] on div "216414" at bounding box center [454, 37] width 97 height 14
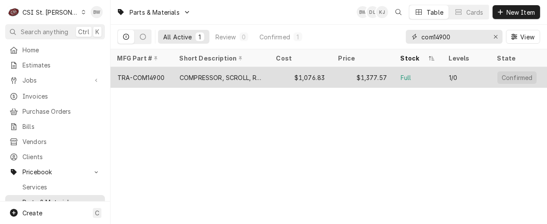
type input "com14900"
click at [173, 72] on div "COMPRESSOR, SCROLL, R410A, 200/230-3-60" at bounding box center [221, 77] width 97 height 21
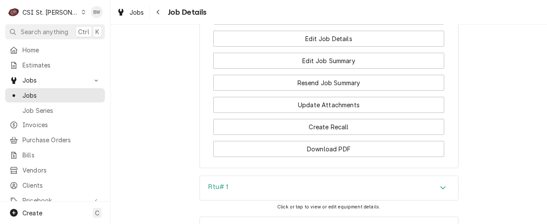
scroll to position [893, 0]
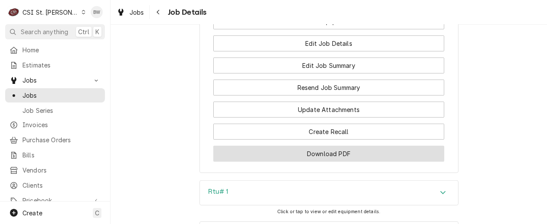
click at [286, 162] on button "Download PDF" at bounding box center [328, 154] width 231 height 16
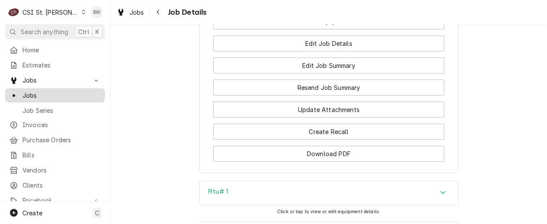
click at [48, 94] on span "Jobs" at bounding box center [61, 95] width 78 height 9
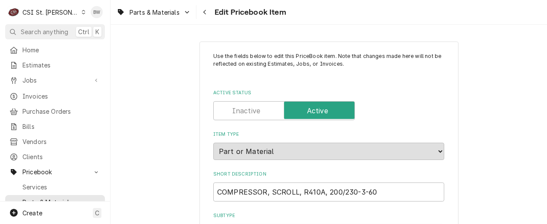
type textarea "x"
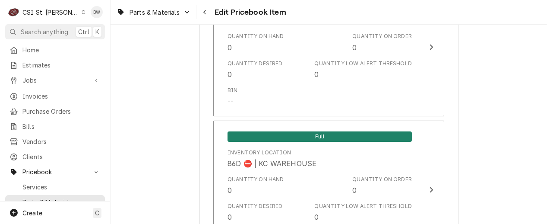
scroll to position [7498, 0]
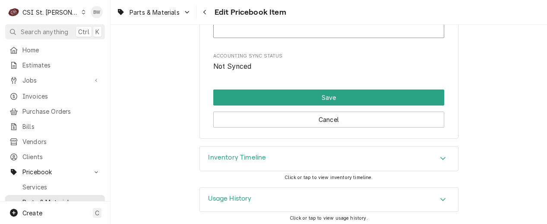
click at [251, 156] on h3 "Inventory Timeline" at bounding box center [238, 157] width 58 height 8
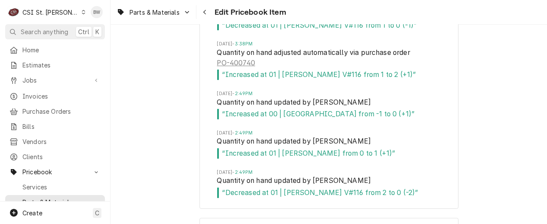
scroll to position [7921, 0]
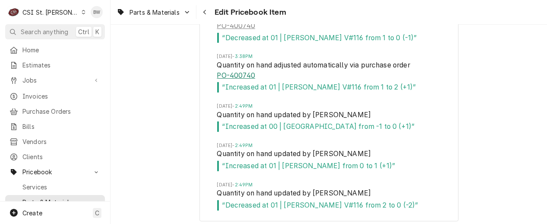
click at [242, 70] on link "PO-400740" at bounding box center [236, 75] width 38 height 10
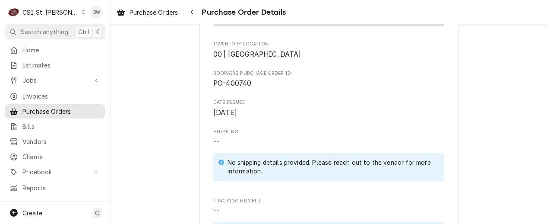
scroll to position [259, 0]
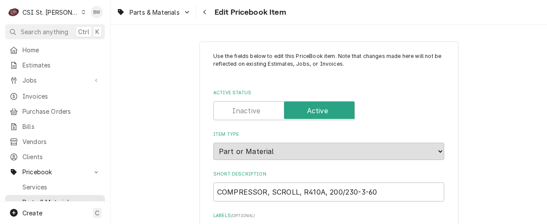
type textarea "x"
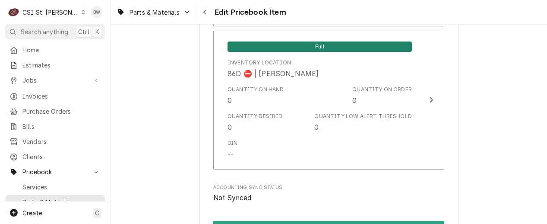
scroll to position [7498, 0]
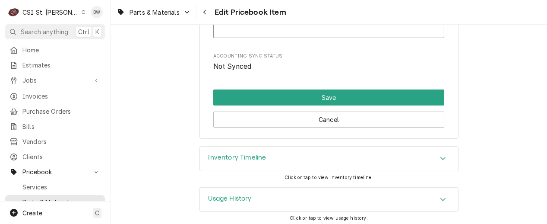
click at [233, 154] on h3 "Inventory Timeline" at bounding box center [238, 157] width 58 height 8
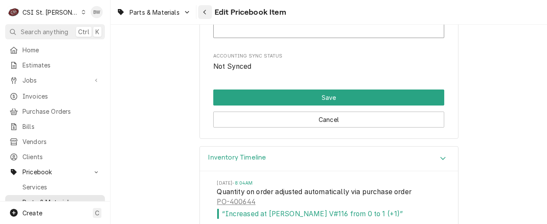
click at [203, 13] on div "Navigate back" at bounding box center [205, 12] width 9 height 9
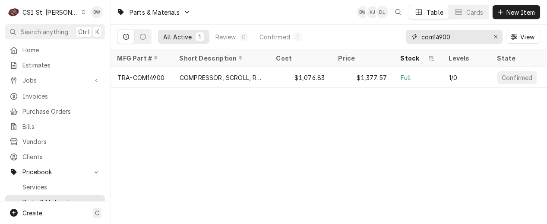
drag, startPoint x: 470, startPoint y: 37, endPoint x: 418, endPoint y: 39, distance: 51.9
click at [418, 39] on div "com14900" at bounding box center [454, 37] width 97 height 14
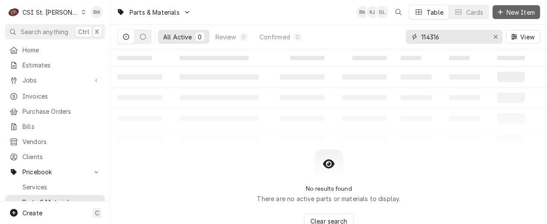
type input "114316"
drag, startPoint x: 521, startPoint y: 11, endPoint x: 515, endPoint y: 11, distance: 5.2
click at [521, 11] on span "New Item" at bounding box center [521, 12] width 32 height 9
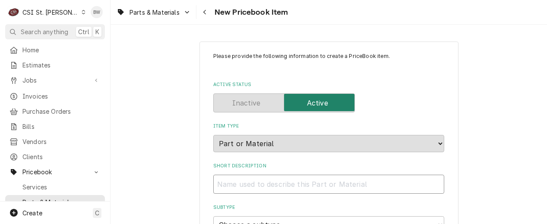
click at [240, 179] on input "Short Description" at bounding box center [328, 184] width 231 height 19
type textarea "x"
type input "CO"
type textarea "x"
type input "COp"
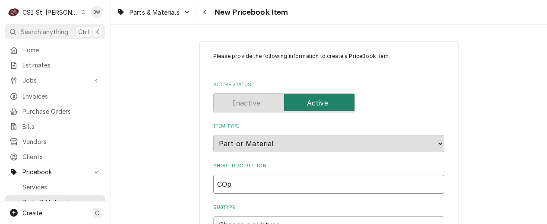
type textarea "x"
type input "COpp"
type textarea "x"
type input "COppe"
type textarea "x"
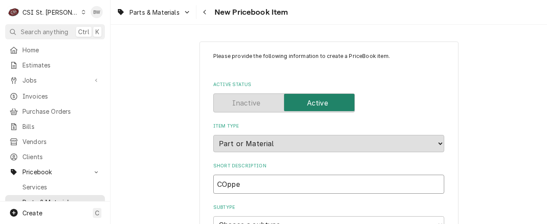
type input "COpper"
type textarea "x"
type input "COpper"
type textarea "x"
type input "COpper T"
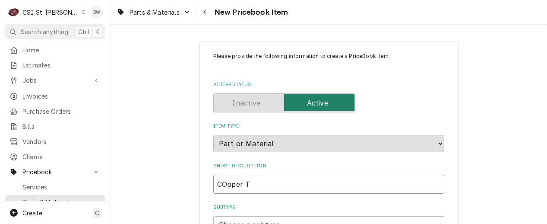
type textarea "x"
type input "COpper Te"
type textarea "x"
type input "COpper Tee"
type textarea "x"
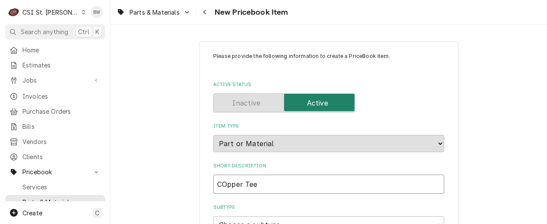
type input "Cpper Tee"
type textarea "x"
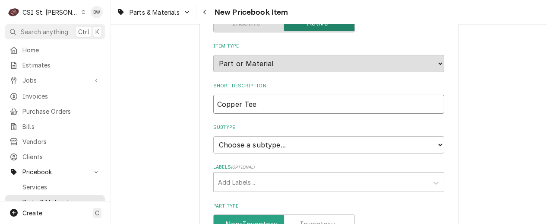
scroll to position [86, 0]
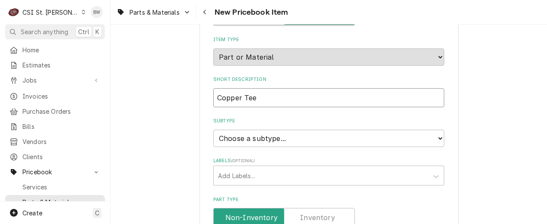
type input "Copper Tee"
click at [235, 139] on select "Choose a subtype... [#2-DUAL] AFTERHRS-WH-CHG-2 [#2-DUAL] BEV-EQUIP [#2-DUAL] B…" at bounding box center [328, 138] width 231 height 17
select select "1"
click at [213, 130] on select "Choose a subtype... [#2-DUAL] AFTERHRS-WH-CHG-2 [#2-DUAL] BEV-EQUIP [#2-DUAL] B…" at bounding box center [328, 138] width 231 height 17
type textarea "x"
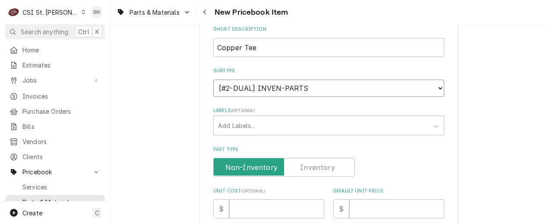
scroll to position [173, 0]
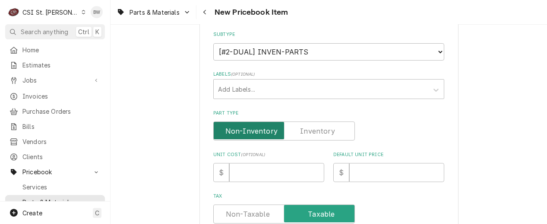
click at [294, 131] on input "Part Type" at bounding box center [284, 130] width 134 height 19
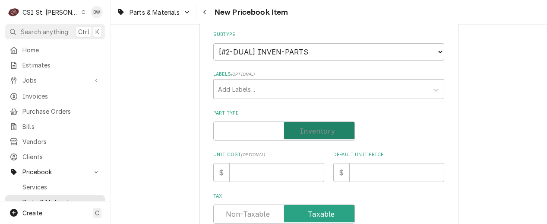
checkbox input "true"
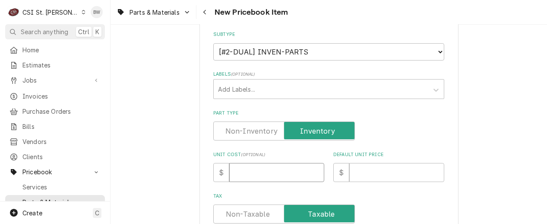
click at [257, 175] on input "Unit Cost ( optional )" at bounding box center [276, 172] width 95 height 19
type textarea "x"
type input "1"
type textarea "x"
type input "12"
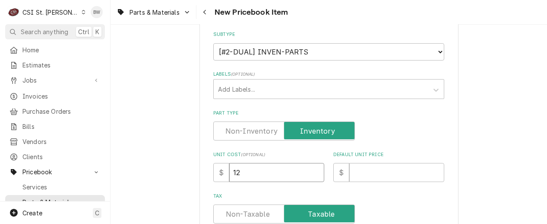
type textarea "x"
type input "12.8"
type textarea "x"
type input "12.82"
click at [213, 127] on label "Part Type" at bounding box center [284, 130] width 142 height 19
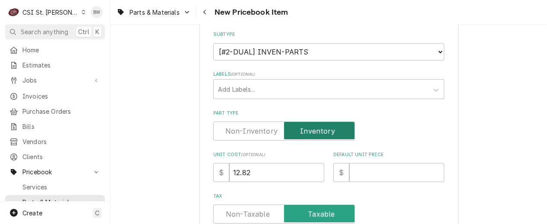
click at [217, 127] on input "Part Type" at bounding box center [284, 130] width 134 height 19
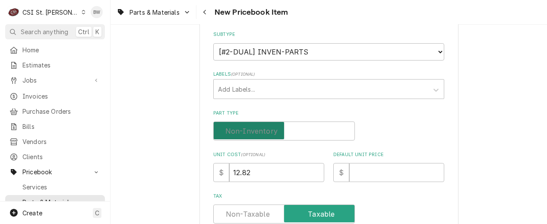
checkbox input "false"
type textarea "x"
click at [320, 135] on input "Part Type" at bounding box center [284, 130] width 134 height 19
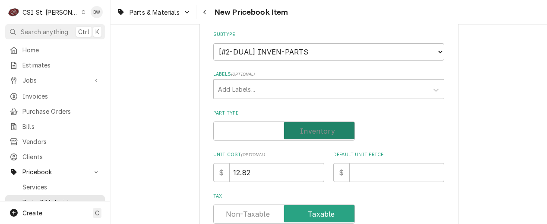
checkbox input "true"
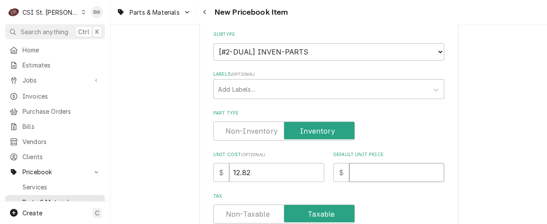
click at [357, 171] on input "Default Unit Price" at bounding box center [397, 172] width 95 height 19
type textarea "x"
type input "2"
type textarea "x"
type input "25"
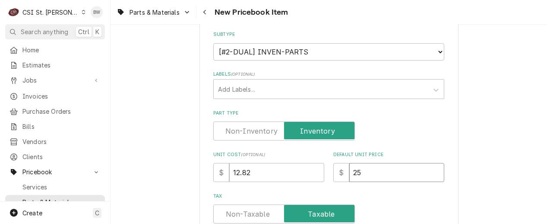
type textarea "x"
type input "25.6"
type textarea "x"
type input "25.64"
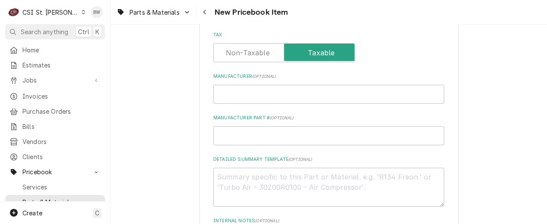
scroll to position [346, 0]
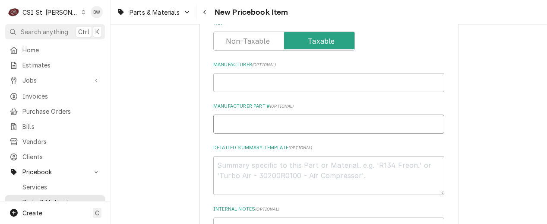
click at [250, 125] on input "Manufacturer Part # ( optional )" at bounding box center [328, 124] width 231 height 19
type textarea "x"
type input "D"
type textarea "x"
type input "Du"
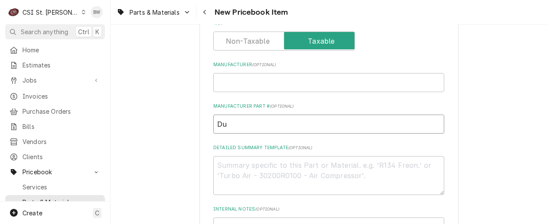
type textarea "x"
type input "Duk"
type textarea "x"
type input "Duk-"
type textarea "x"
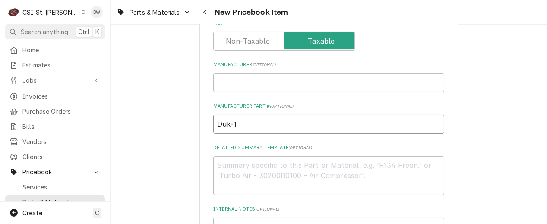
type input "Duk-11"
type textarea "x"
type input "Duk-114"
type textarea "x"
type input "Duk-1143"
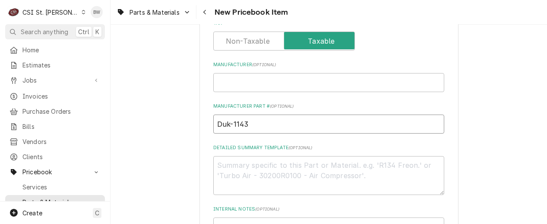
type textarea "x"
type input "Duk-114316"
type textarea "x"
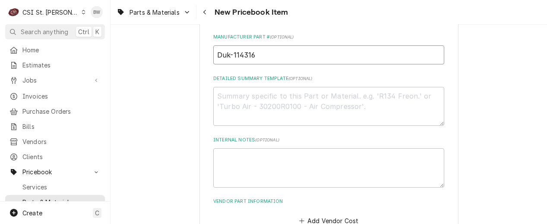
scroll to position [475, 0]
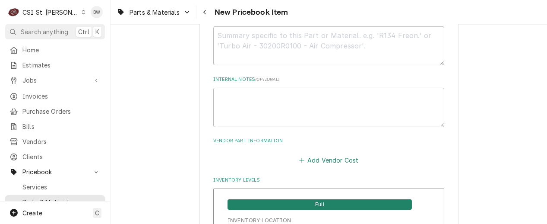
type input "Duk-114316"
click at [308, 159] on button "Add Vendor Cost" at bounding box center [329, 160] width 63 height 12
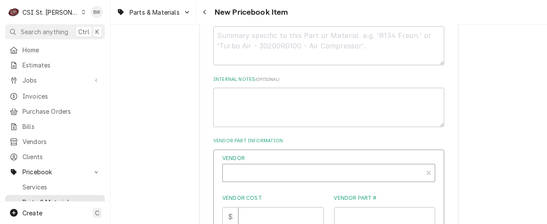
type textarea "x"
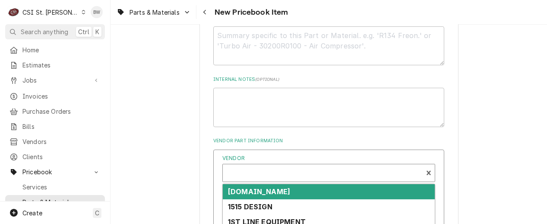
click at [243, 168] on div "Vendor" at bounding box center [322, 176] width 191 height 21
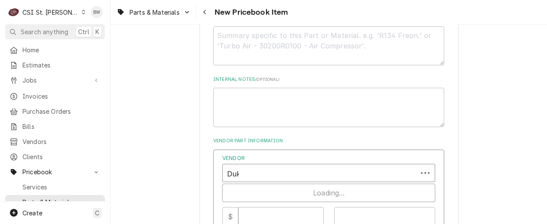
type input "Duke"
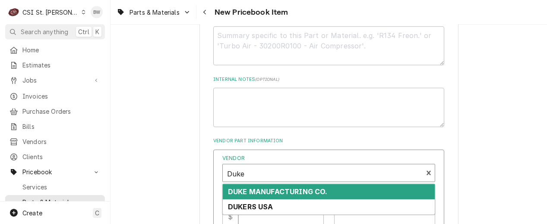
click at [255, 191] on strong "DUKE MANUFACTURING CO." at bounding box center [278, 191] width 100 height 9
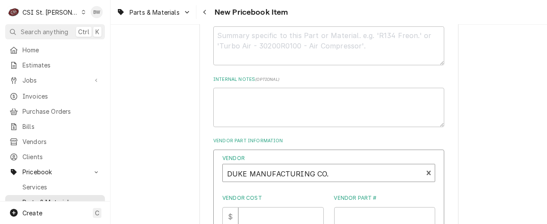
scroll to position [518, 0]
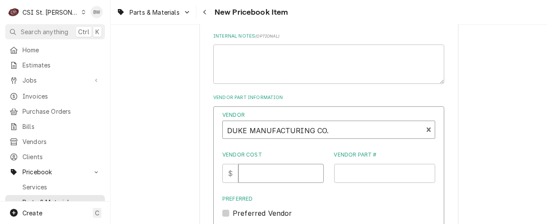
click at [252, 174] on input "Vendor Cost" at bounding box center [281, 173] width 85 height 19
drag, startPoint x: 275, startPoint y: 174, endPoint x: 235, endPoint y: 171, distance: 40.3
click at [235, 171] on div "$ 114316" at bounding box center [274, 173] width 102 height 19
type input "12.82"
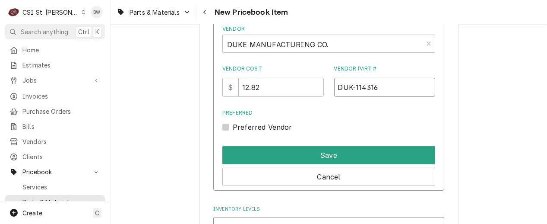
scroll to position [605, 0]
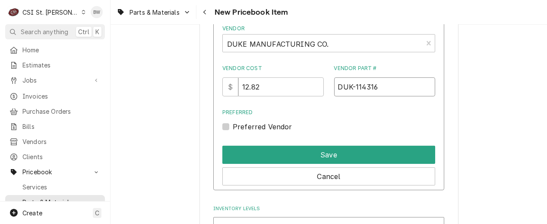
type input "DUK-114316"
click at [270, 164] on div "Cancel" at bounding box center [329, 175] width 213 height 22
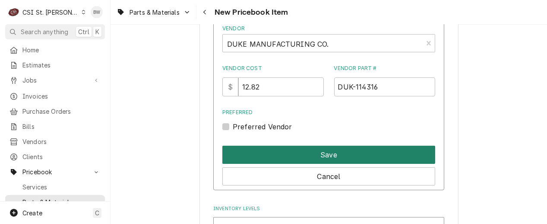
click at [269, 160] on button "Save" at bounding box center [329, 155] width 213 height 18
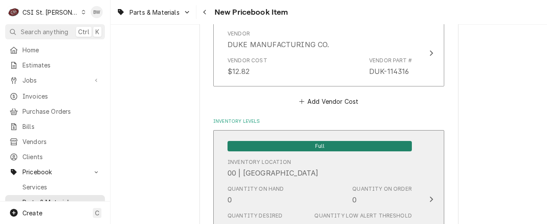
scroll to position [7287, 0]
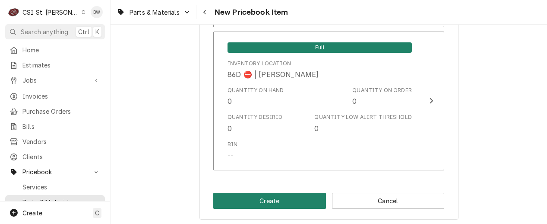
click at [264, 196] on button "Create" at bounding box center [269, 201] width 113 height 16
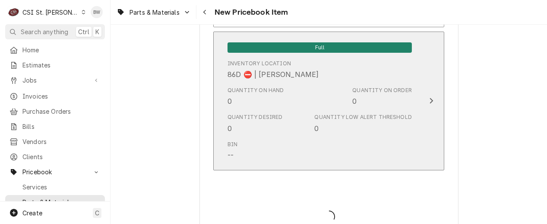
type textarea "x"
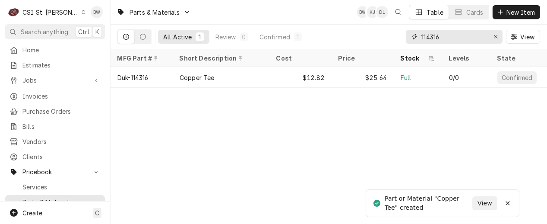
drag, startPoint x: 451, startPoint y: 37, endPoint x: 401, endPoint y: 35, distance: 50.6
click at [401, 35] on div "All Active 1 Review 0 Confirmed 1 114316 View" at bounding box center [329, 37] width 423 height 24
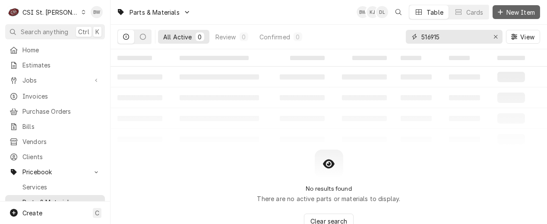
type input "516915"
click at [516, 9] on span "New Item" at bounding box center [521, 12] width 32 height 9
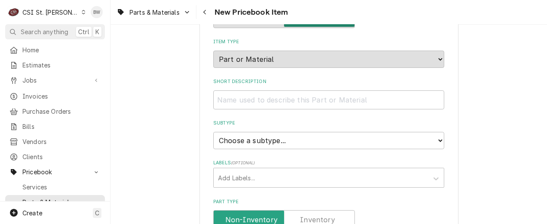
scroll to position [86, 0]
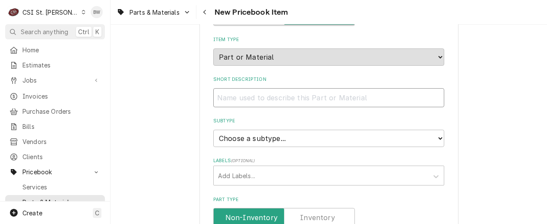
click at [216, 98] on input "Short Description" at bounding box center [328, 97] width 231 height 19
type textarea "x"
type input "H"
type textarea "x"
type input "Hi"
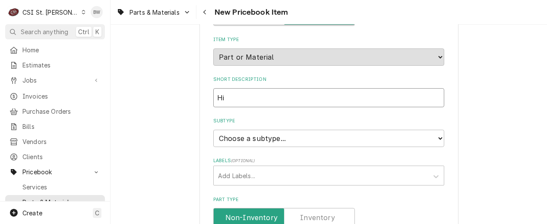
type textarea "x"
type input "Hig"
type textarea "x"
type input "High"
type textarea "x"
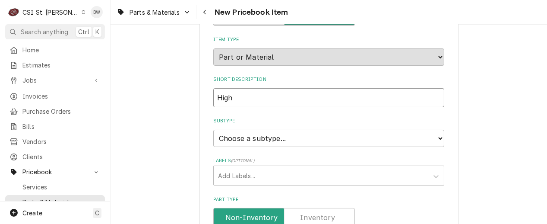
type input "High"
type textarea "x"
type input "High P"
type textarea "x"
type input "High Pr"
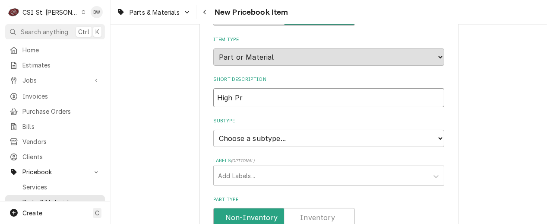
type textarea "x"
type input "High Pre"
type textarea "x"
type input "High Pres"
type textarea "x"
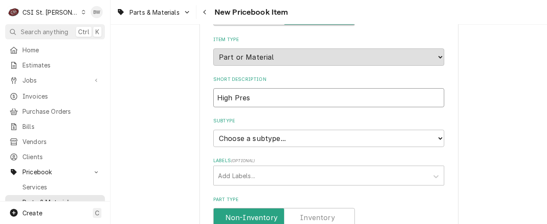
type input "High Press"
type textarea "x"
type input "High Pressu"
type textarea "x"
type input "High Pressur"
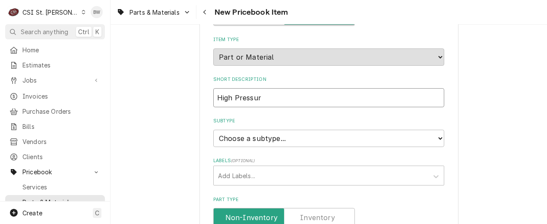
type textarea "x"
type input "High Pressure"
type textarea "x"
type input "High Pressure"
type textarea "x"
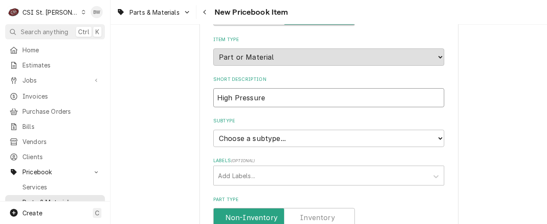
type input "High Pressure C"
type textarea "x"
type input "High Pressure Cu"
type textarea "x"
type input "High Pressure Cut"
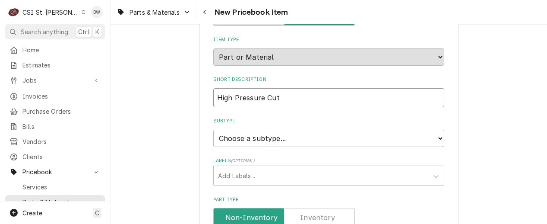
type textarea "x"
type input "High Pressure CutO"
type textarea "x"
type input "High Pressure CutOu"
type textarea "x"
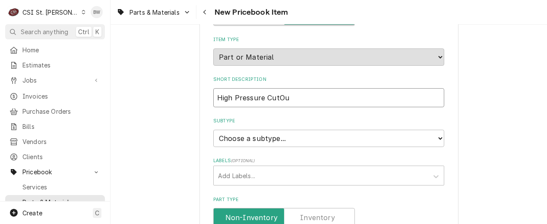
type input "High Pressure CutOut"
type textarea "x"
type input "High Pressure Cutut"
type textarea "x"
type input "High Pressure Cutuut"
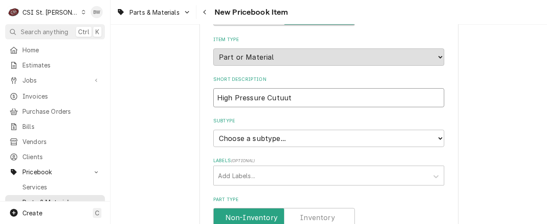
type textarea "x"
type input "High Pressure Cutut"
type textarea "x"
type input "High Pressure Cutout"
click at [240, 140] on select "Choose a subtype... [#2-DUAL] AFTERHRS-WH-CHG-2 [#2-DUAL] BEV-EQUIP [#2-DUAL] B…" at bounding box center [328, 138] width 231 height 17
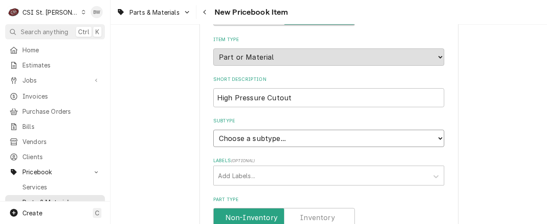
select select "1"
click at [213, 130] on select "Choose a subtype... [#2-DUAL] AFTERHRS-WH-CHG-2 [#2-DUAL] BEV-EQUIP [#2-DUAL] B…" at bounding box center [328, 138] width 231 height 17
type textarea "x"
click at [318, 209] on input "Part Type" at bounding box center [284, 217] width 134 height 19
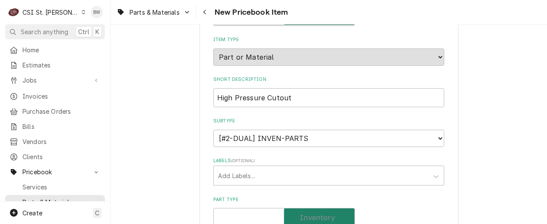
checkbox input "true"
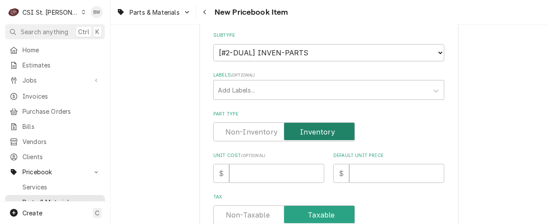
scroll to position [173, 0]
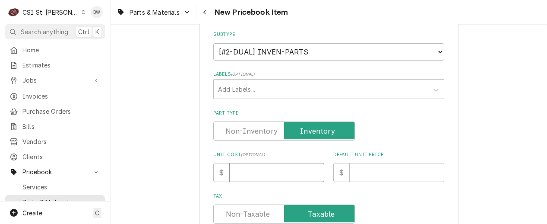
click at [238, 172] on input "Unit Cost ( optional )" at bounding box center [276, 172] width 95 height 19
type textarea "x"
type input "3"
type textarea "x"
type input "35"
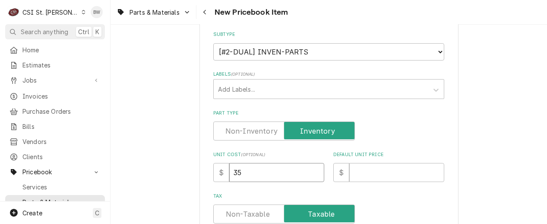
type textarea "x"
type input "35.2"
type textarea "x"
type input "35.20"
type textarea "x"
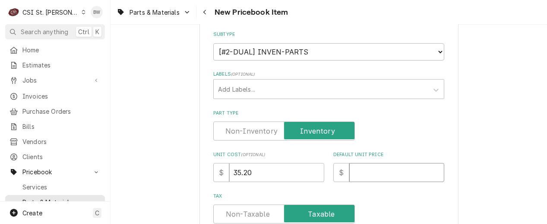
type input "7"
type textarea "x"
type input "70"
type textarea "x"
type input "70.4"
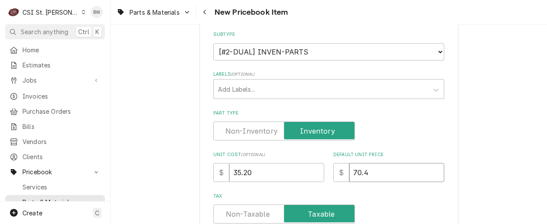
type textarea "x"
type input "70.40"
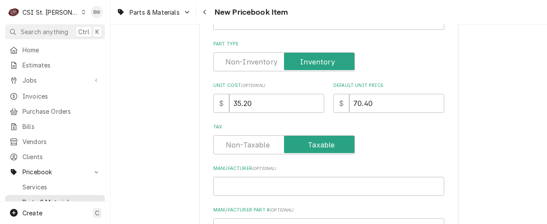
scroll to position [259, 0]
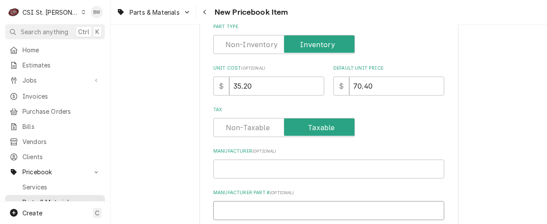
click at [242, 208] on input "Manufacturer Part # ( optional )" at bounding box center [328, 210] width 231 height 19
type textarea "x"
type input "D"
type textarea "x"
type input "DU"
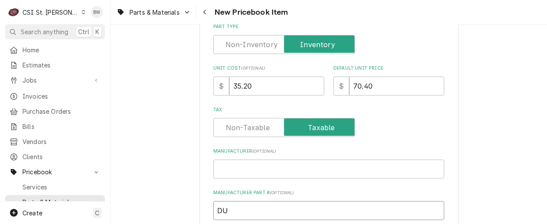
type textarea "x"
type input "DUK"
type textarea "x"
type input "DUK-"
type textarea "x"
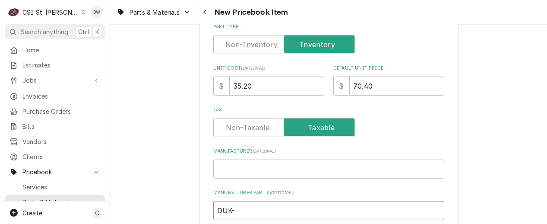
type input "DUK-5"
type textarea "x"
type input "DUK-51"
type textarea "x"
type input "DUK-516"
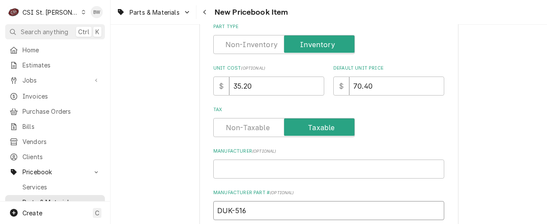
type textarea "x"
type input "DUK-5169"
type textarea "x"
type input "DUK-51695"
type textarea "x"
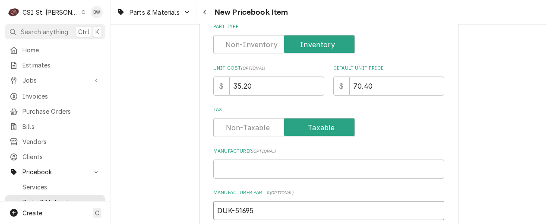
type input "DUK-5169"
type textarea "x"
type input "DUK-51691"
type textarea "x"
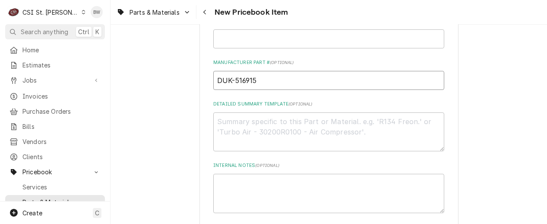
scroll to position [432, 0]
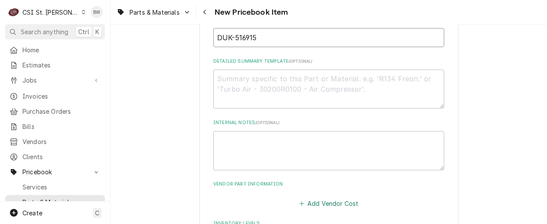
type input "DUK-516915"
click at [310, 198] on button "Add Vendor Cost" at bounding box center [329, 203] width 63 height 12
type textarea "x"
click at [257, 211] on div "Vendor" at bounding box center [322, 219] width 191 height 21
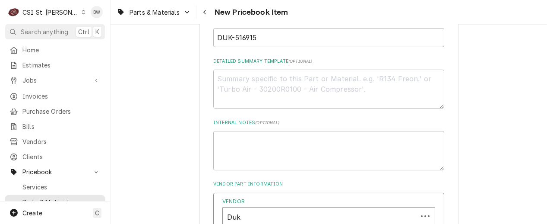
type input "Duke"
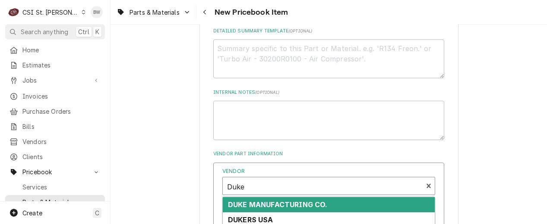
scroll to position [475, 0]
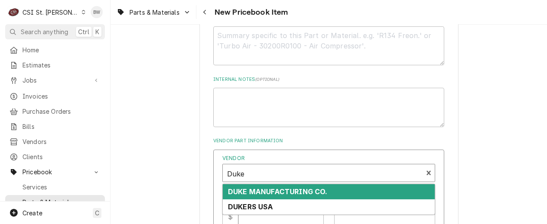
click at [250, 194] on strong "DUKE MANUFACTURING CO." at bounding box center [278, 191] width 100 height 9
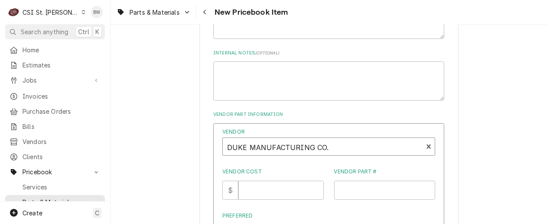
scroll to position [518, 0]
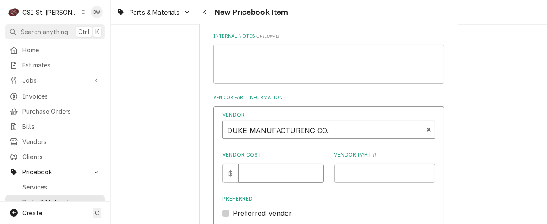
click at [254, 173] on input "Vendor Cost" at bounding box center [281, 173] width 85 height 19
click at [254, 173] on input "235.20" at bounding box center [281, 173] width 85 height 19
type input "35.20"
click at [365, 172] on input "Vendor Part #" at bounding box center [385, 173] width 102 height 19
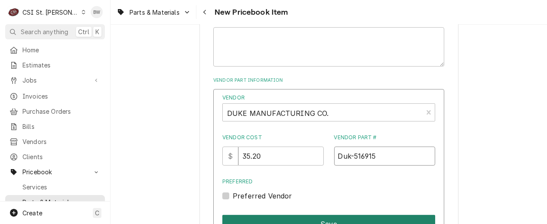
scroll to position [562, 0]
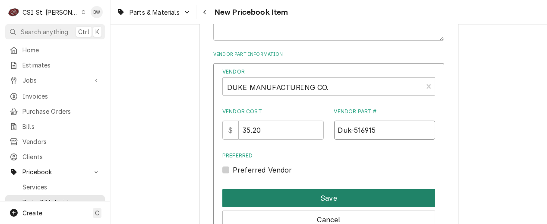
type input "Duk-516915"
click at [288, 191] on button "Save" at bounding box center [329, 198] width 213 height 18
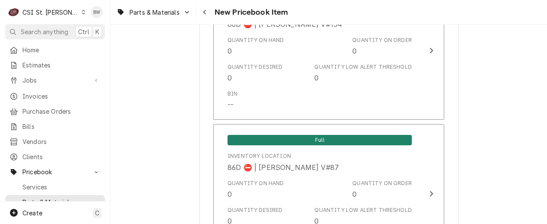
scroll to position [7287, 0]
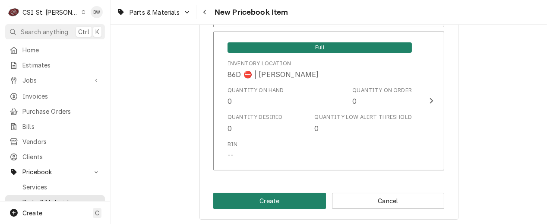
click at [257, 194] on button "Create" at bounding box center [269, 201] width 113 height 16
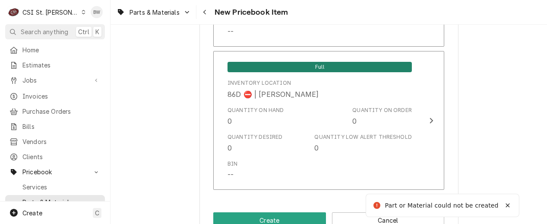
scroll to position [137, 0]
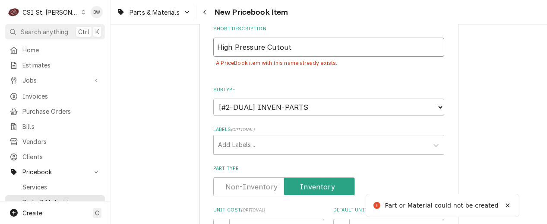
click at [290, 50] on input "High Pressure Cutout" at bounding box center [328, 47] width 231 height 19
type textarea "x"
type input "High Pressure CutoutD"
type textarea "x"
type input "High Pressure CutoutDu"
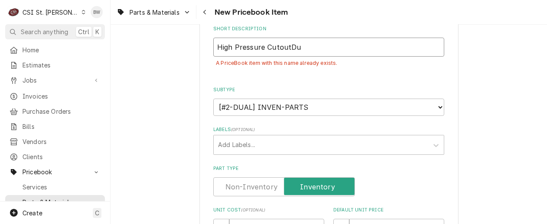
type textarea "x"
type input "High Pressure CutoutDuke"
type textarea "x"
type input "High Pressure CutoutDuker"
type textarea "x"
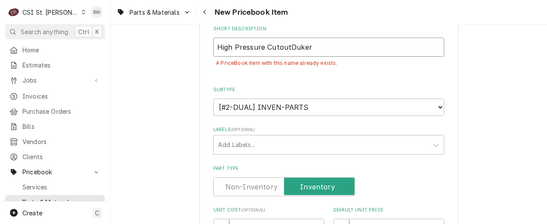
type input "High Pressure CutoutDuke"
type textarea "x"
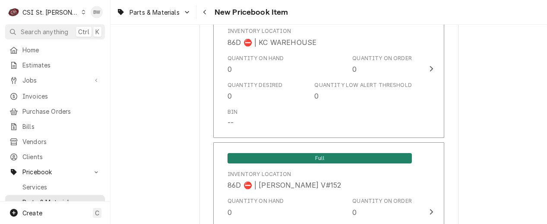
scroll to position [7307, 0]
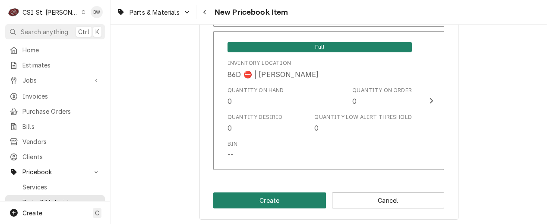
type input "High Pressure Cutout Duke"
click at [259, 197] on button "Create" at bounding box center [269, 200] width 113 height 16
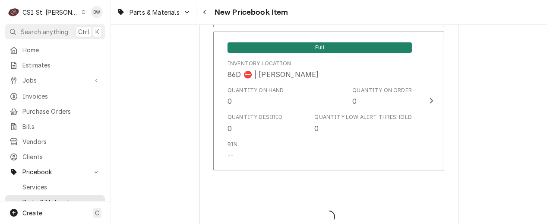
type textarea "x"
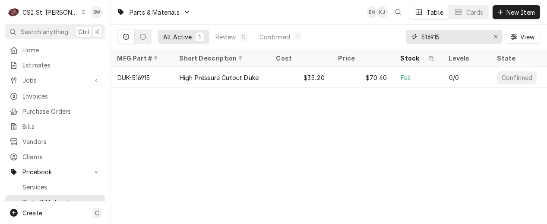
drag, startPoint x: 447, startPoint y: 39, endPoint x: 401, endPoint y: 39, distance: 45.8
click at [403, 39] on div "All Active 1 Review 0 Confirmed 1 516915 View" at bounding box center [329, 37] width 423 height 24
type input "216414"
click at [311, 19] on div "Parts & Materials BW KJ Table Cards New Item" at bounding box center [329, 12] width 437 height 24
